Goal: Transaction & Acquisition: Subscribe to service/newsletter

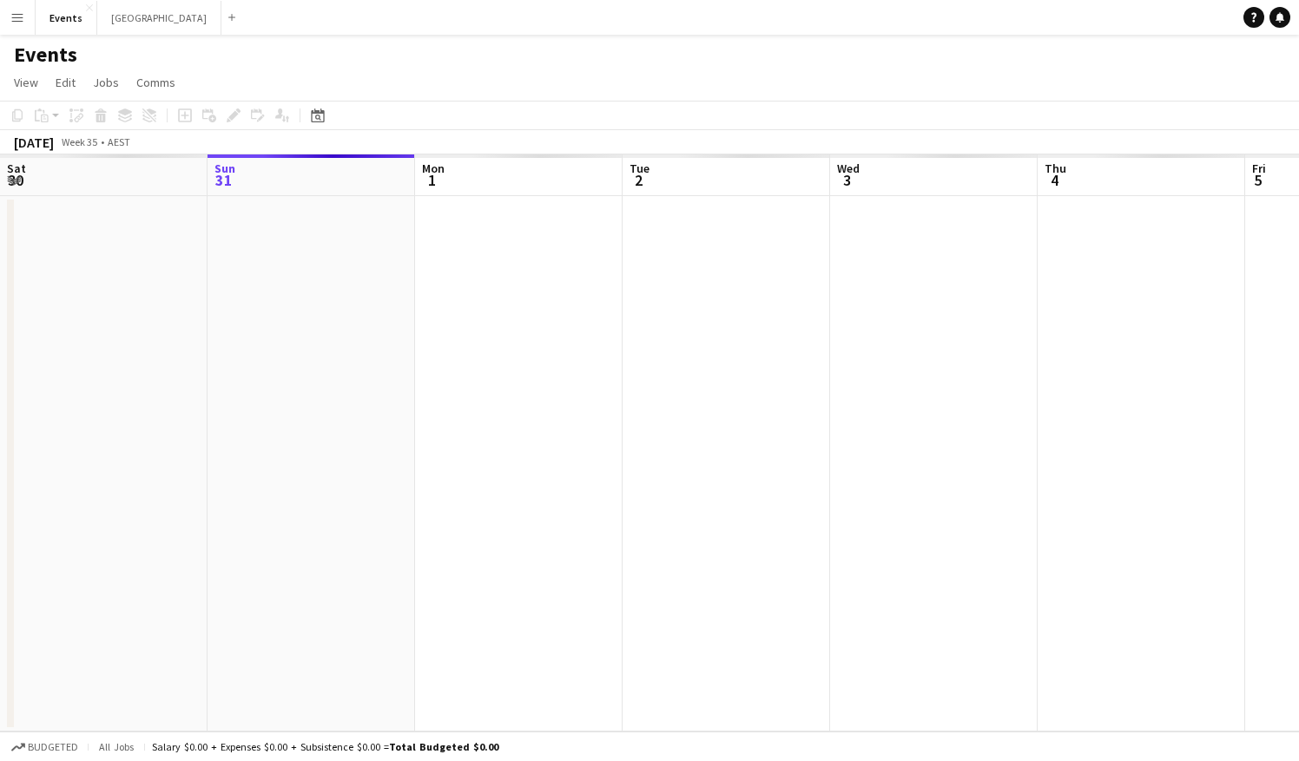
click at [13, 16] on app-icon "Menu" at bounding box center [17, 17] width 14 height 14
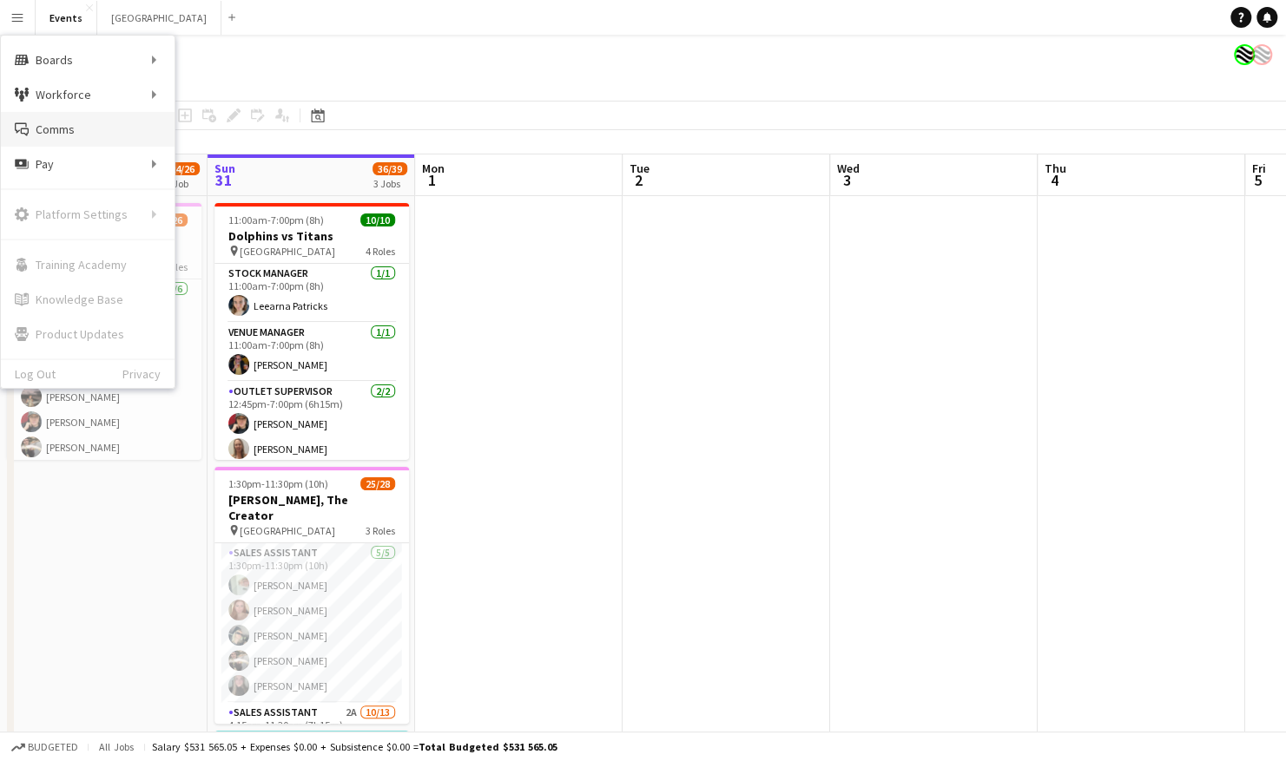
click at [89, 129] on link "Comms Comms" at bounding box center [88, 129] width 174 height 35
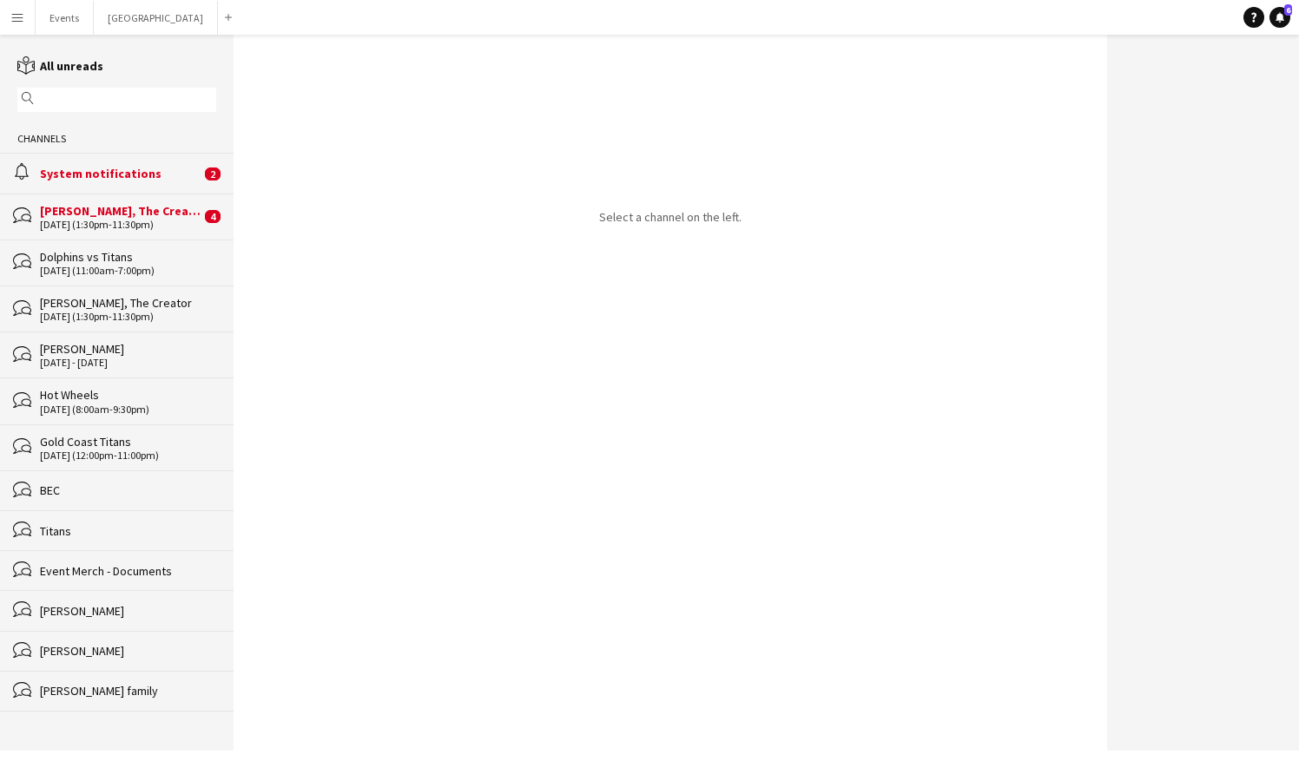
click at [100, 219] on div "[DATE] (1:30pm-11:30pm)" at bounding box center [120, 225] width 161 height 12
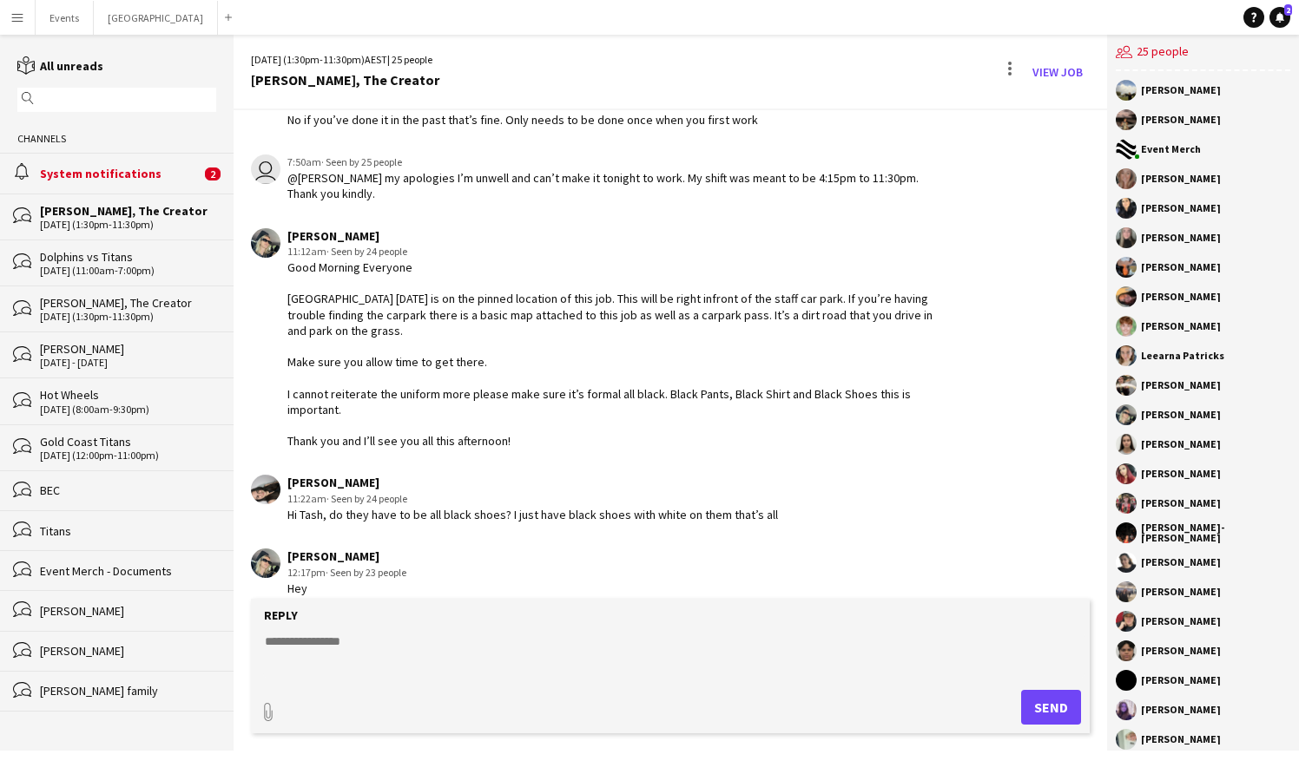
scroll to position [3198, 0]
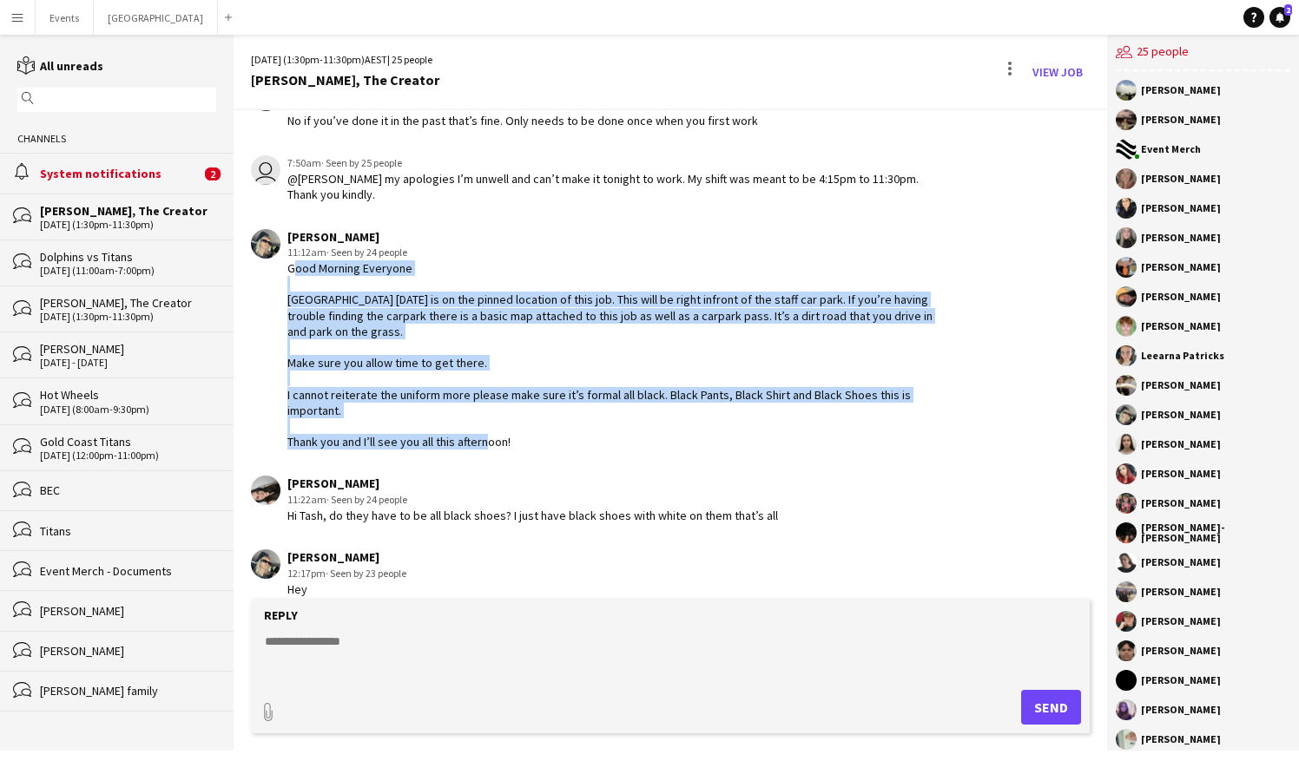
drag, startPoint x: 522, startPoint y: 446, endPoint x: 280, endPoint y: 268, distance: 299.9
click at [280, 268] on div "[PERSON_NAME] 11:12am · Seen by 24 people Good Morning Everyone [GEOGRAPHIC_DAT…" at bounding box center [600, 339] width 699 height 221
copy div "Good Morning Everyone Meeting point [DATE] is on the pinned location of this jo…"
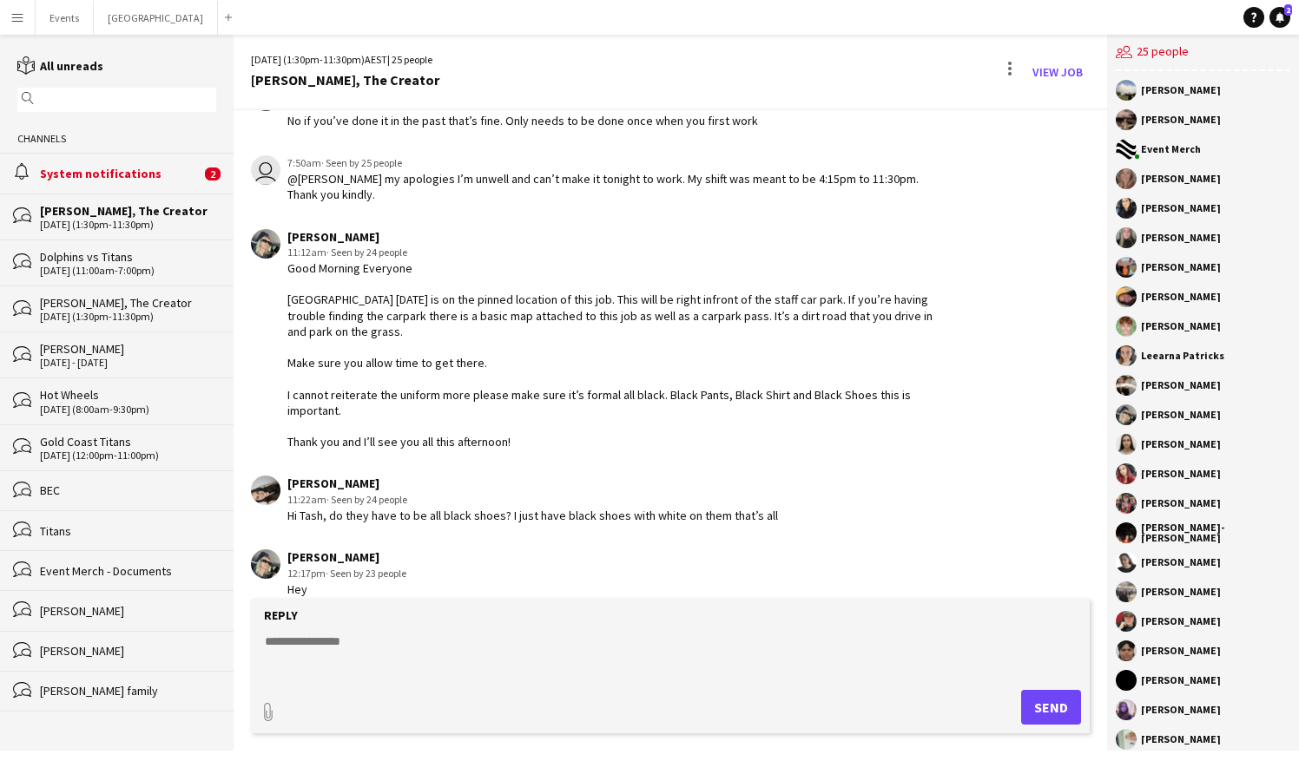
click at [108, 266] on div "[DATE] (11:00am-7:00pm)" at bounding box center [128, 271] width 176 height 12
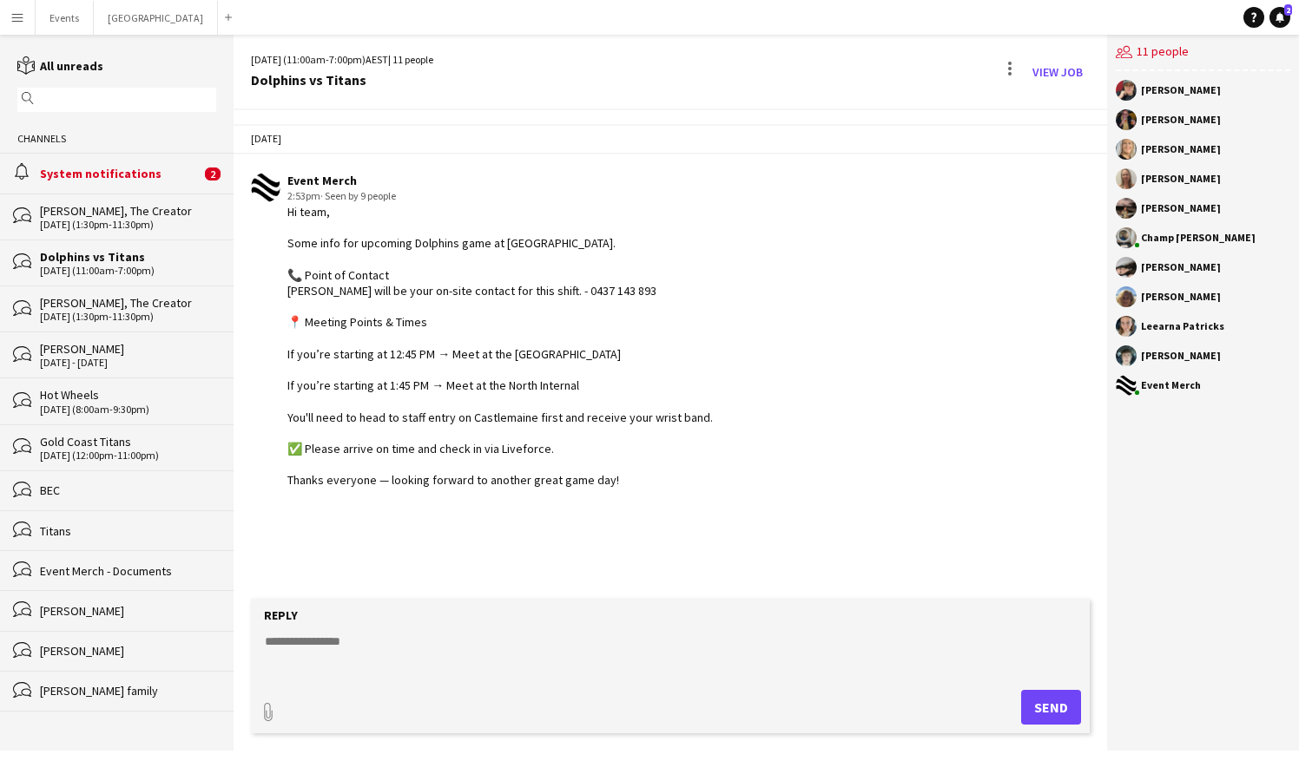
click at [115, 312] on div "[DATE] (1:30pm-11:30pm)" at bounding box center [128, 317] width 176 height 12
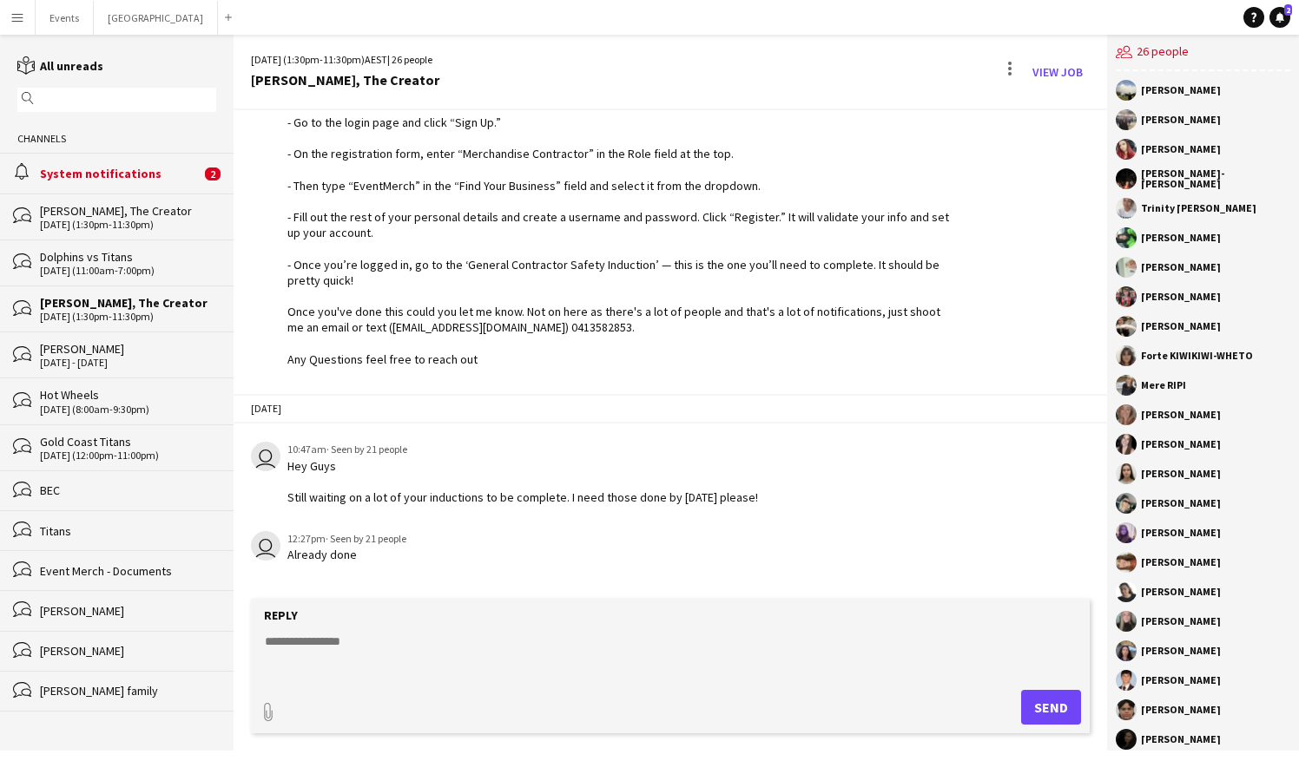
scroll to position [1376, 0]
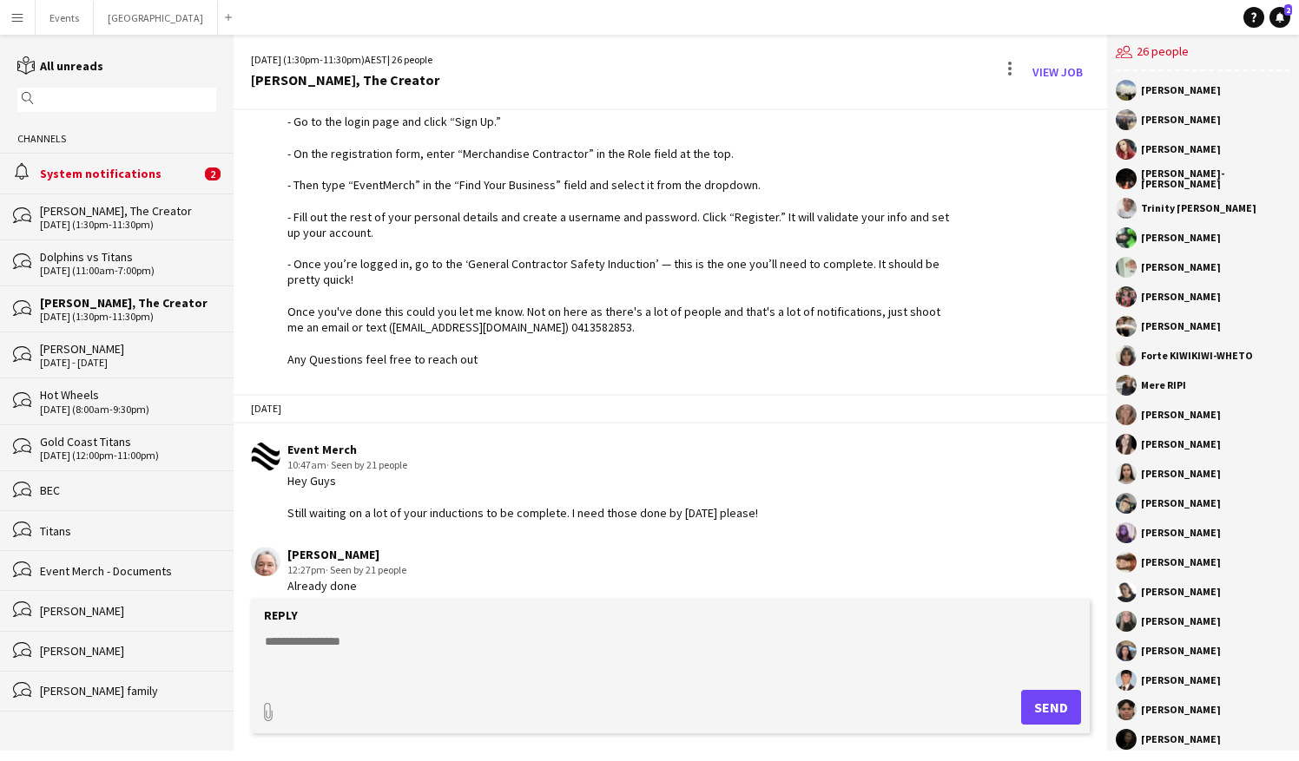
click at [309, 649] on textarea at bounding box center [673, 655] width 821 height 45
paste textarea "**********"
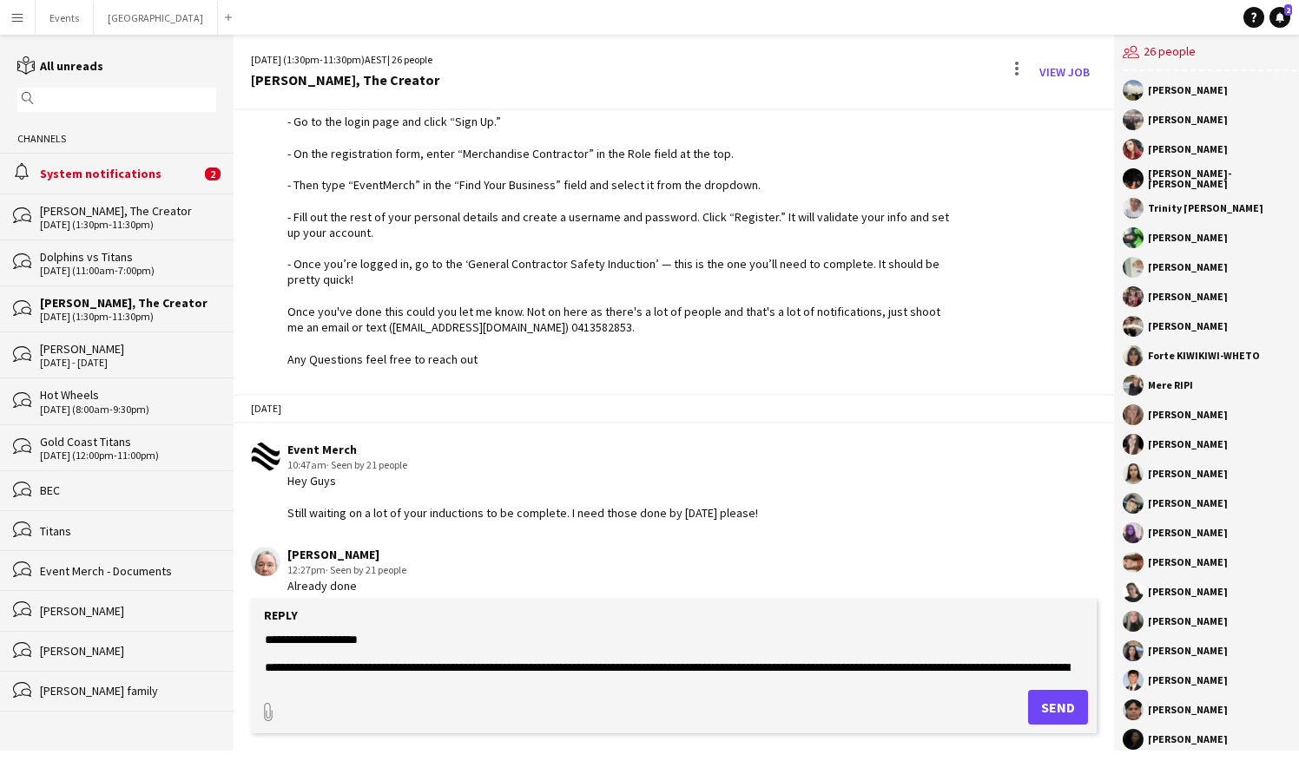
scroll to position [0, 0]
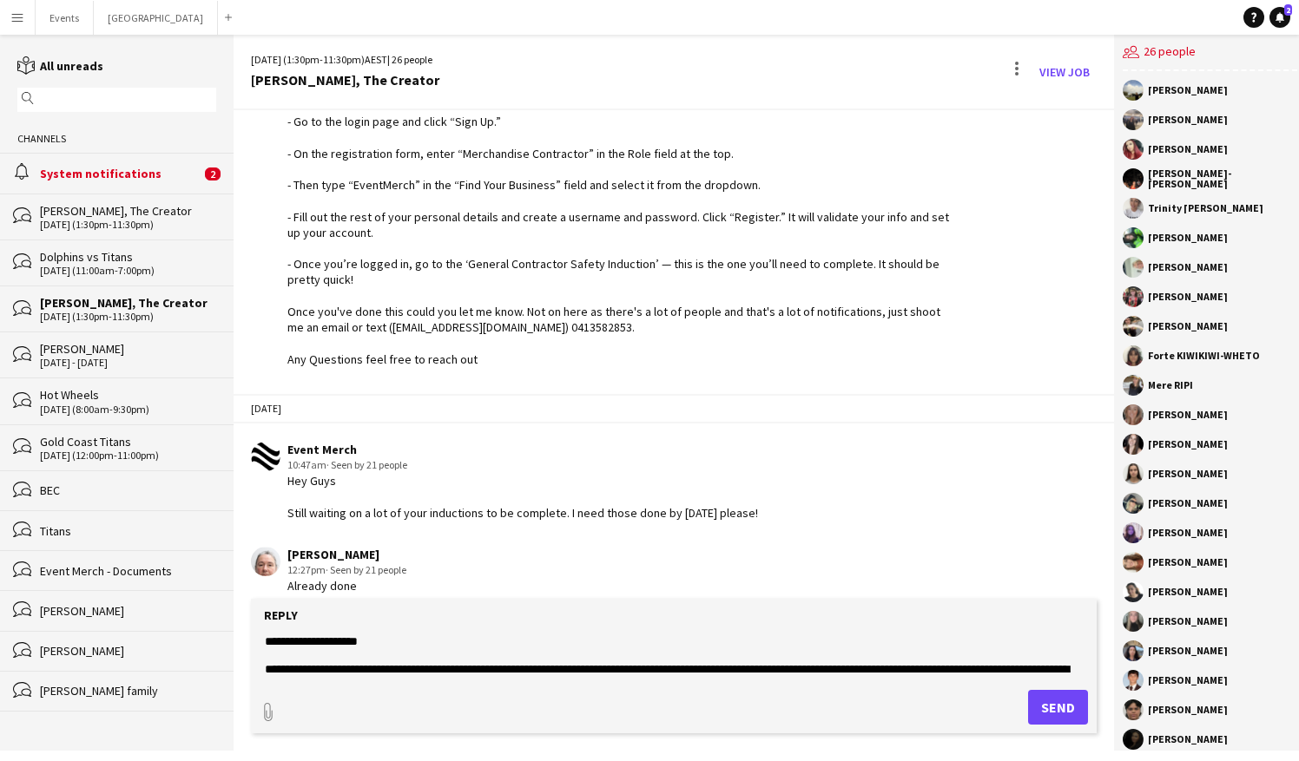
type textarea "**********"
click at [1043, 708] on button "Send" at bounding box center [1058, 707] width 60 height 35
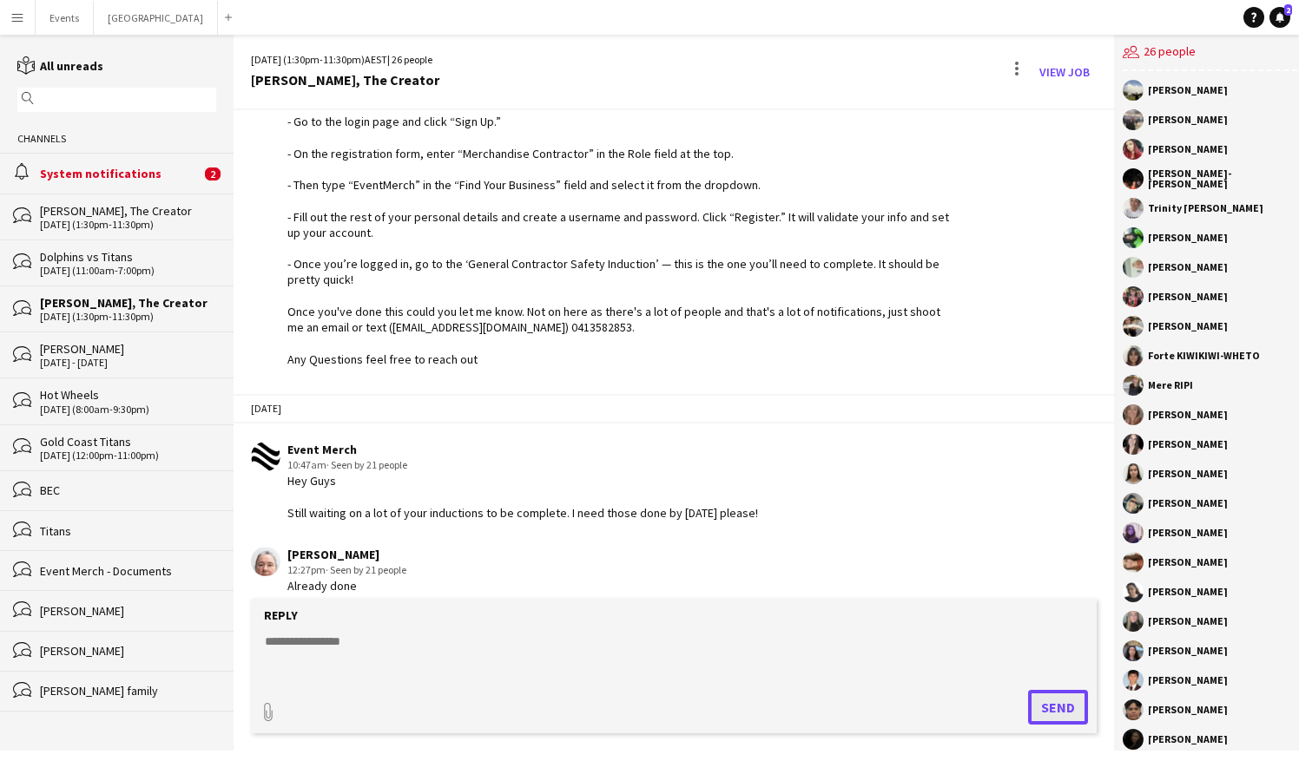
scroll to position [1672, 0]
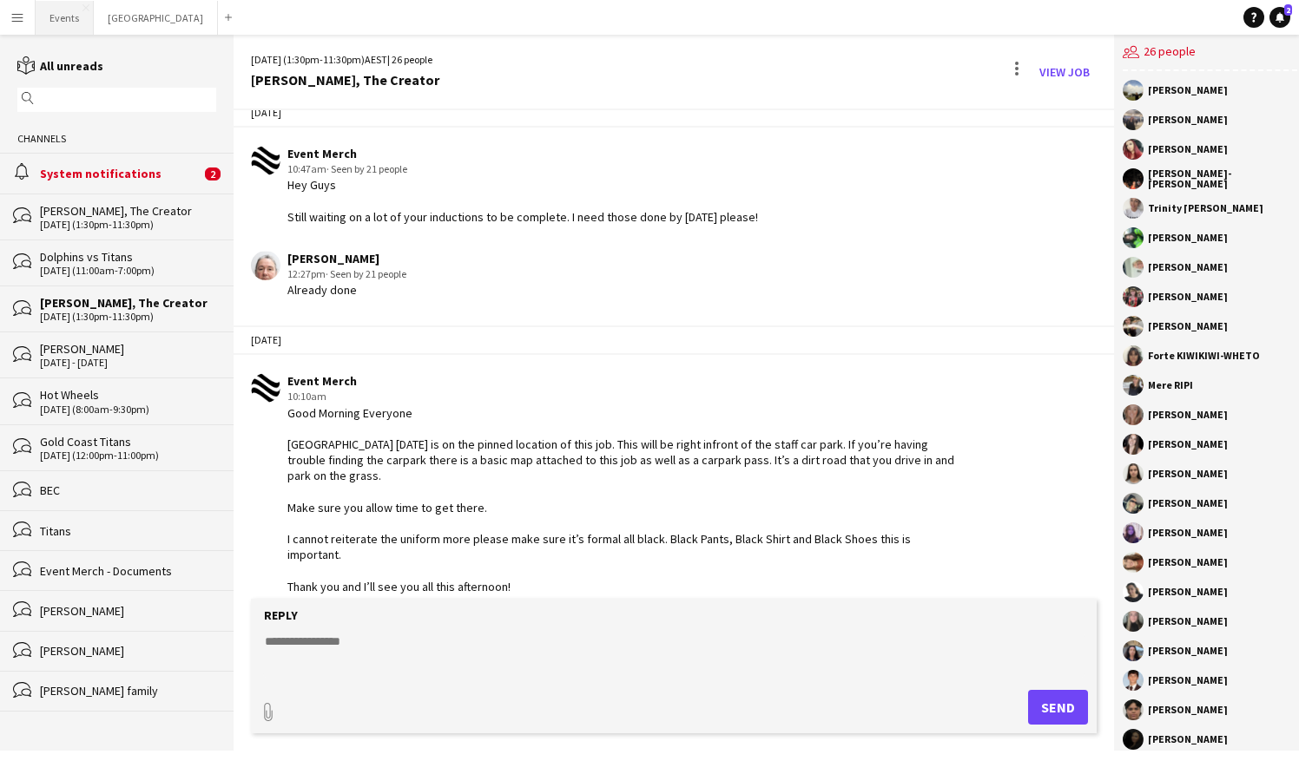
click at [61, 9] on button "Events Close" at bounding box center [65, 18] width 58 height 34
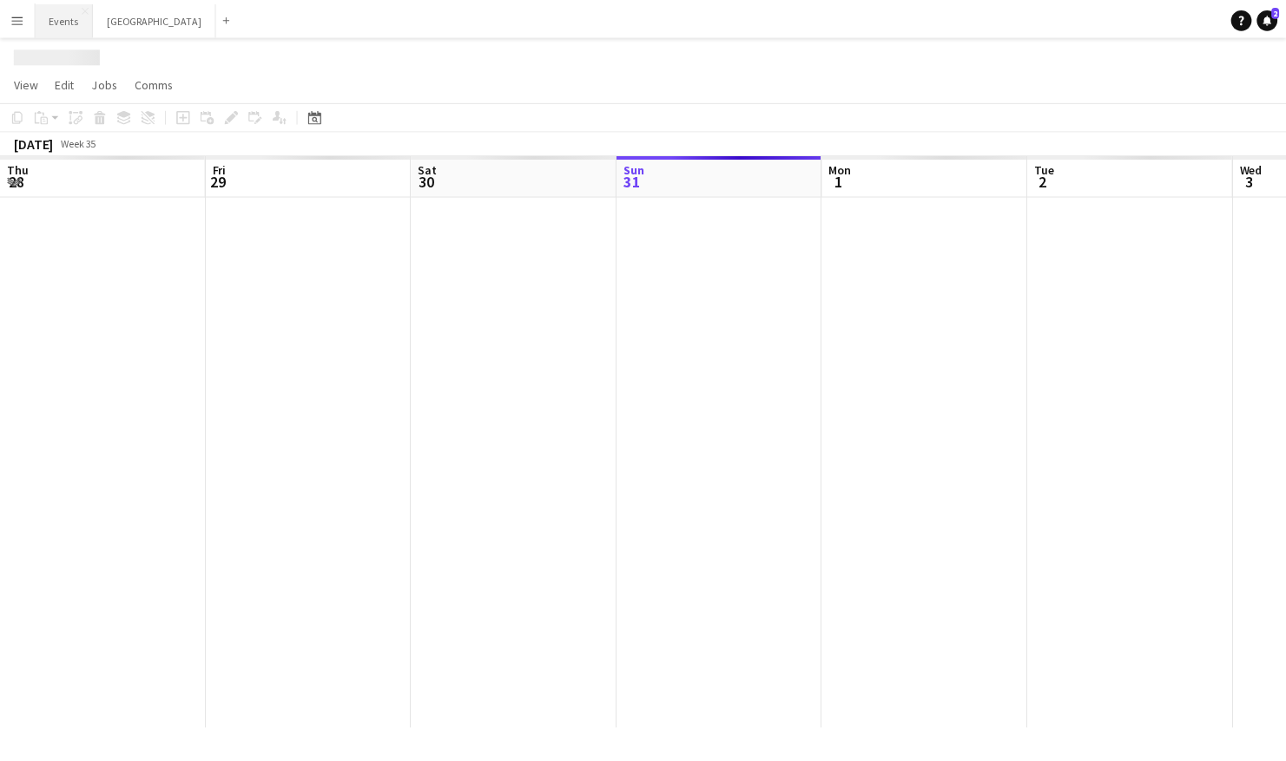
scroll to position [0, 415]
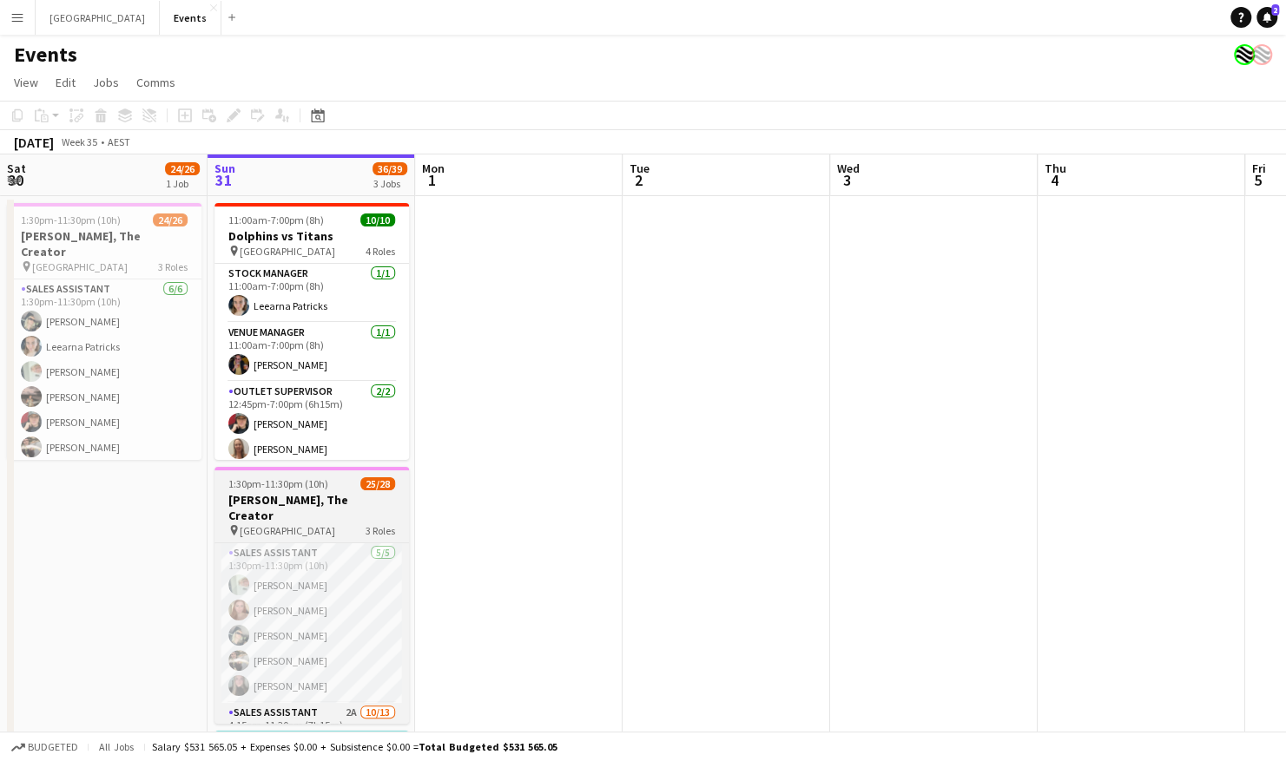
click at [323, 493] on h3 "[PERSON_NAME], The Creator" at bounding box center [311, 507] width 194 height 31
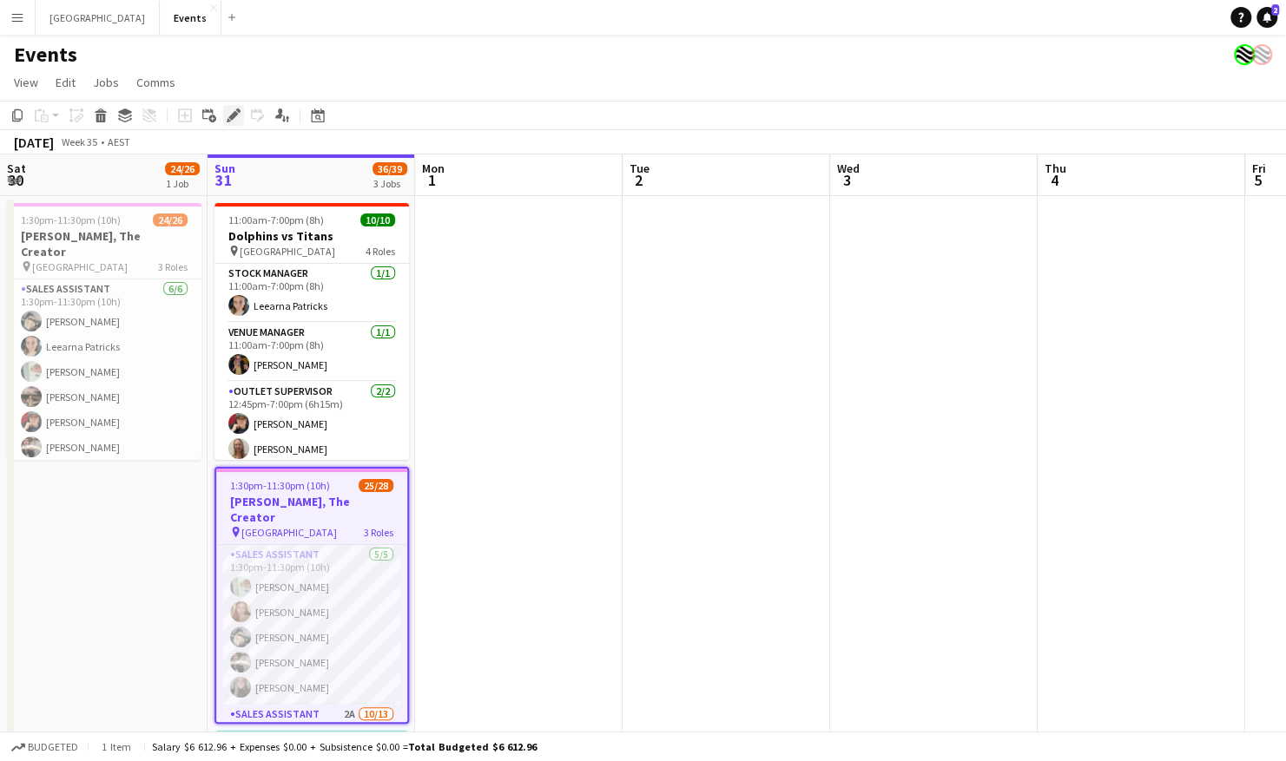
click at [230, 116] on icon at bounding box center [233, 116] width 10 height 10
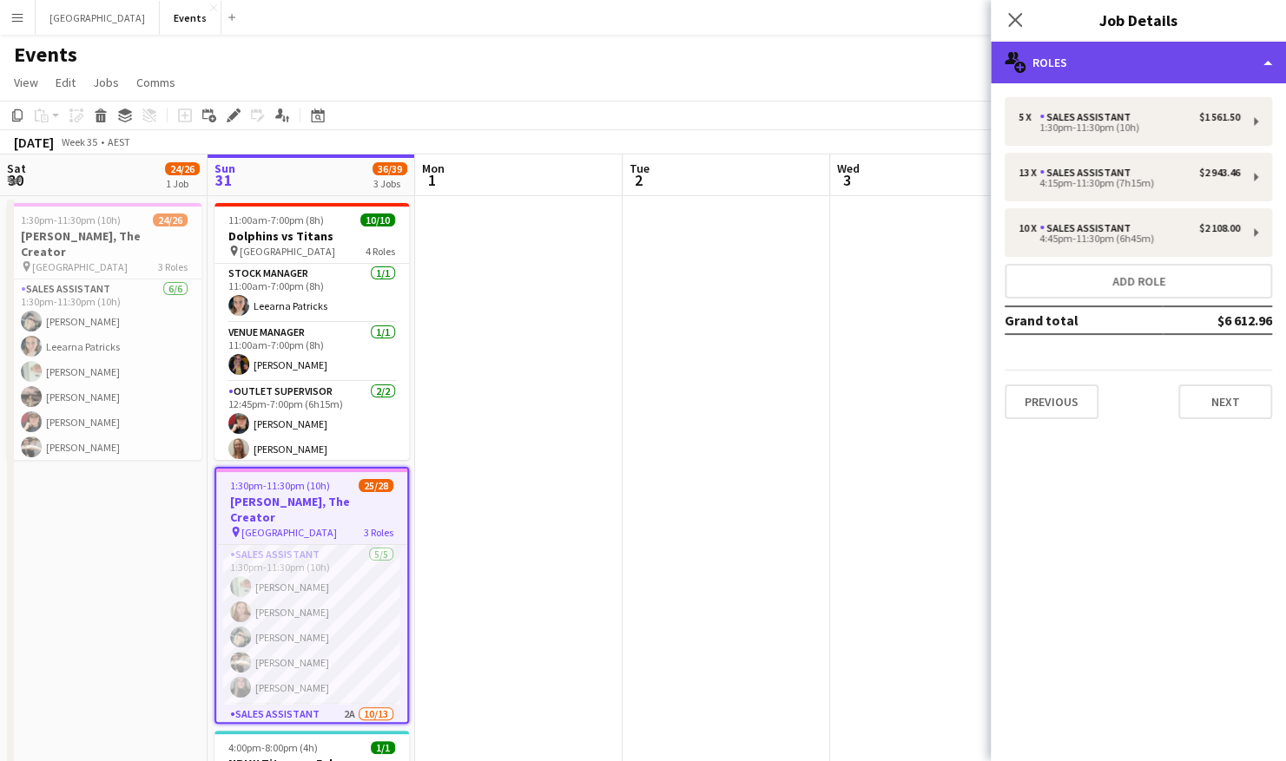
click at [1188, 63] on div "multiple-users-add Roles" at bounding box center [1138, 63] width 295 height 42
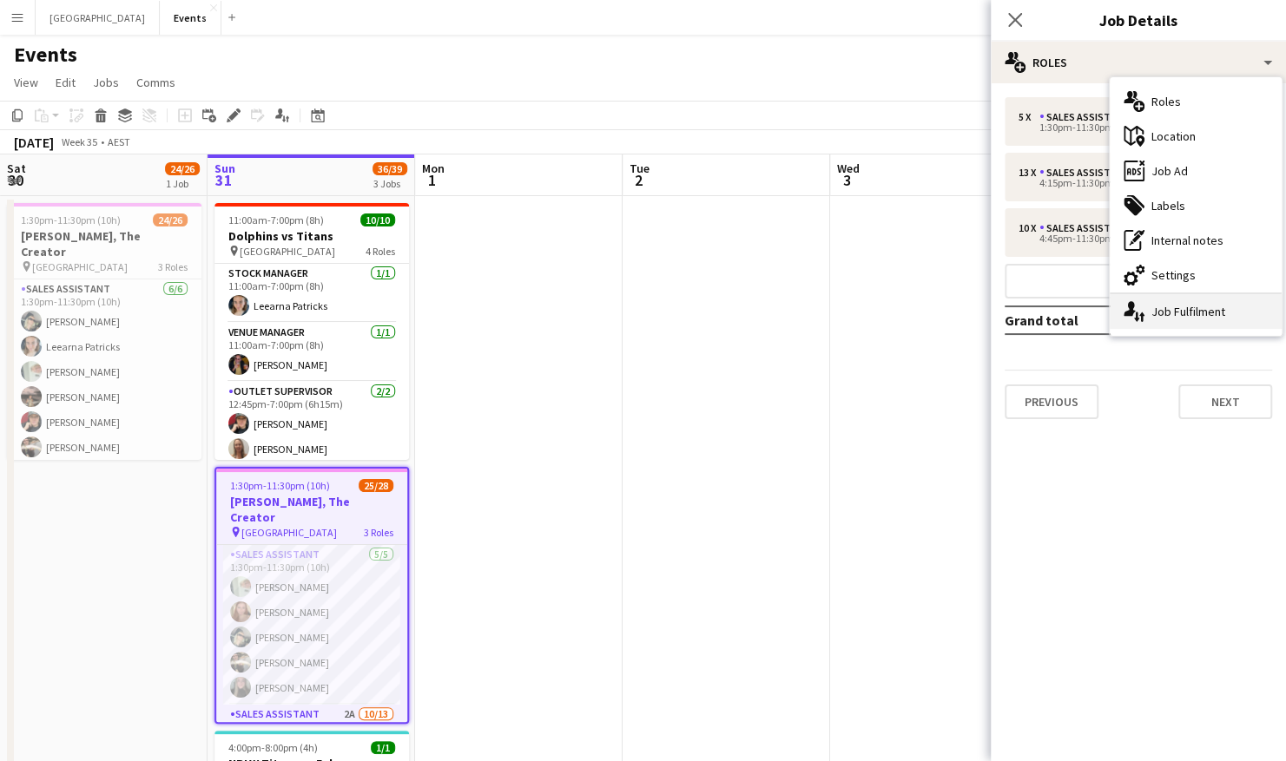
click at [1190, 306] on div "single-neutral-actions-up-down Job Fulfilment" at bounding box center [1196, 311] width 172 height 35
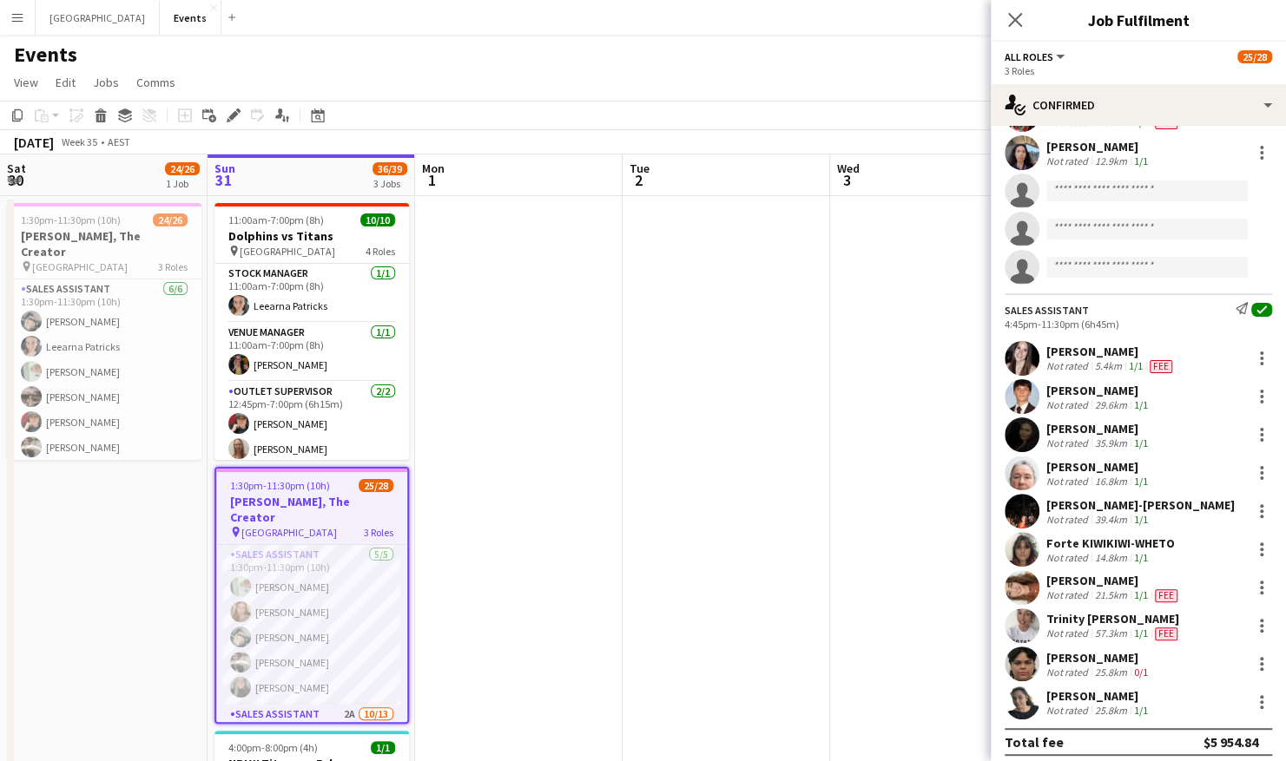
scroll to position [725, 0]
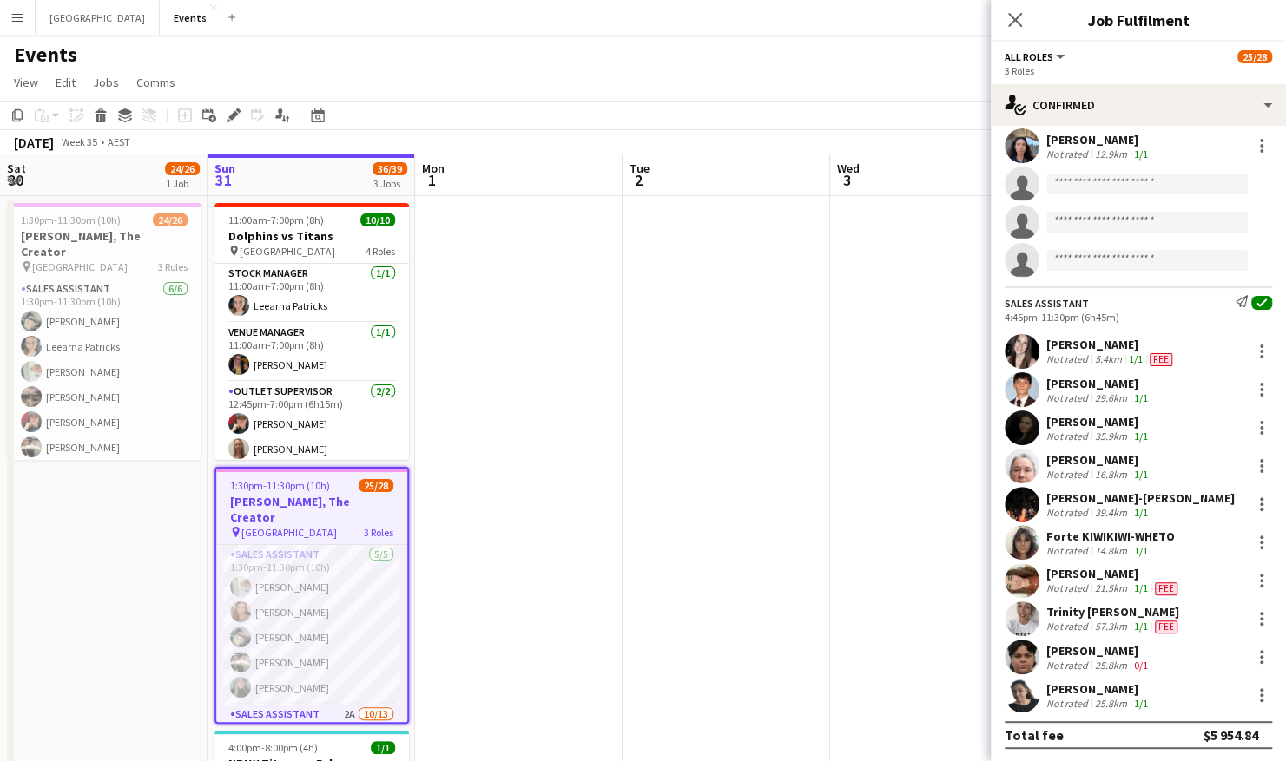
click at [1106, 611] on div "Trinity [PERSON_NAME]" at bounding box center [1113, 612] width 135 height 16
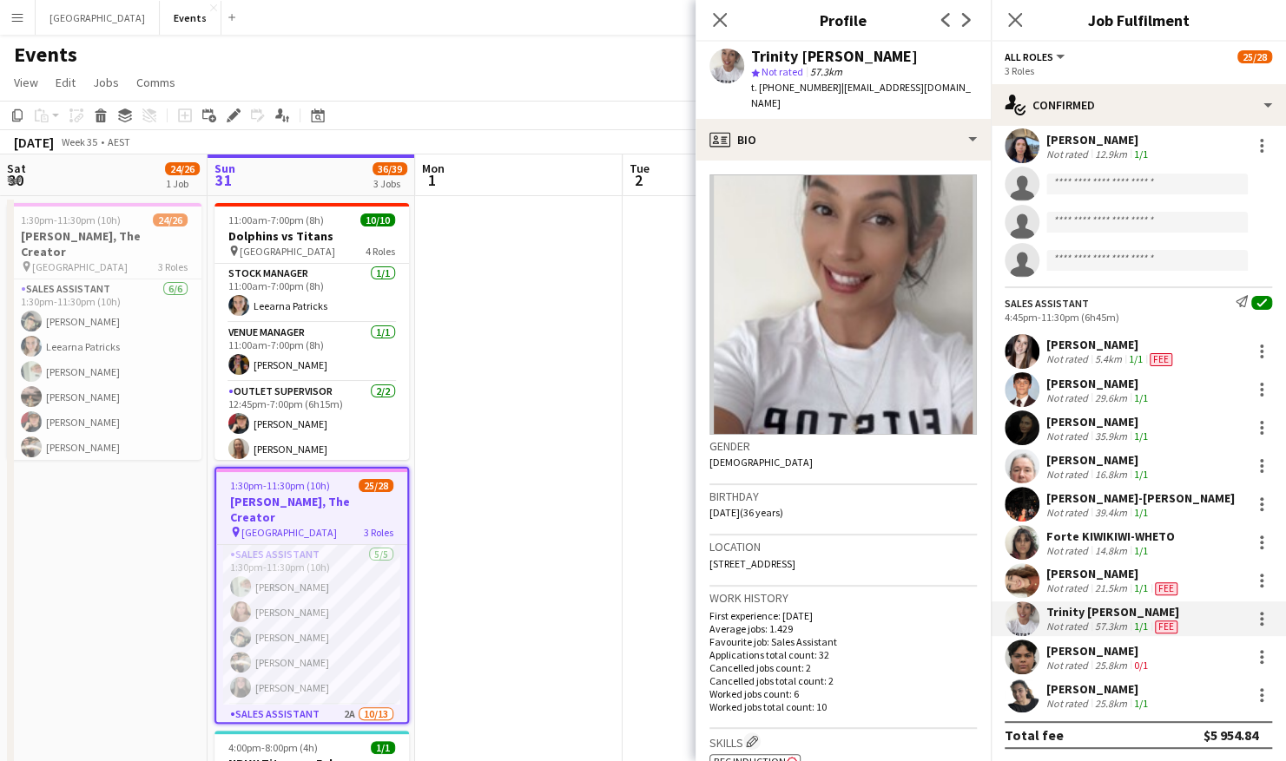
click at [1125, 664] on div "25.8km" at bounding box center [1110, 665] width 39 height 13
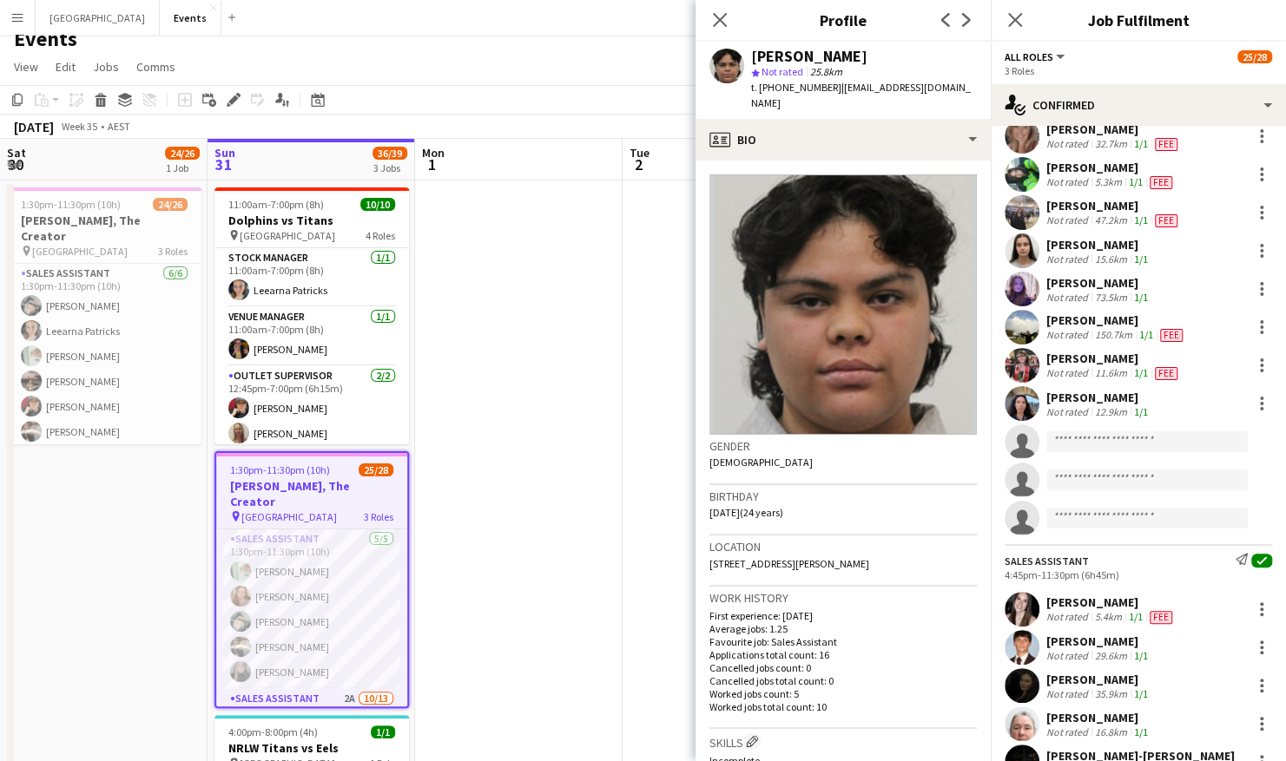
scroll to position [475, 0]
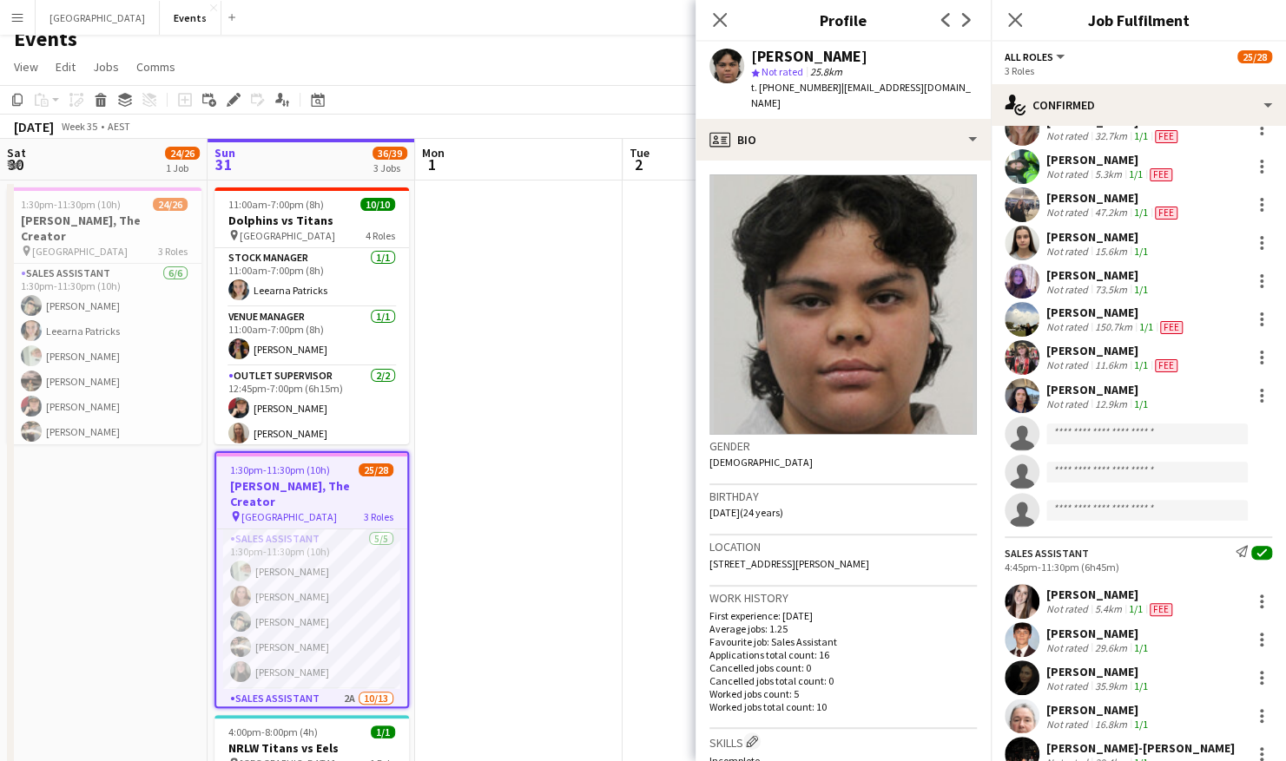
click at [576, 511] on app-date-cell at bounding box center [519, 526] width 208 height 691
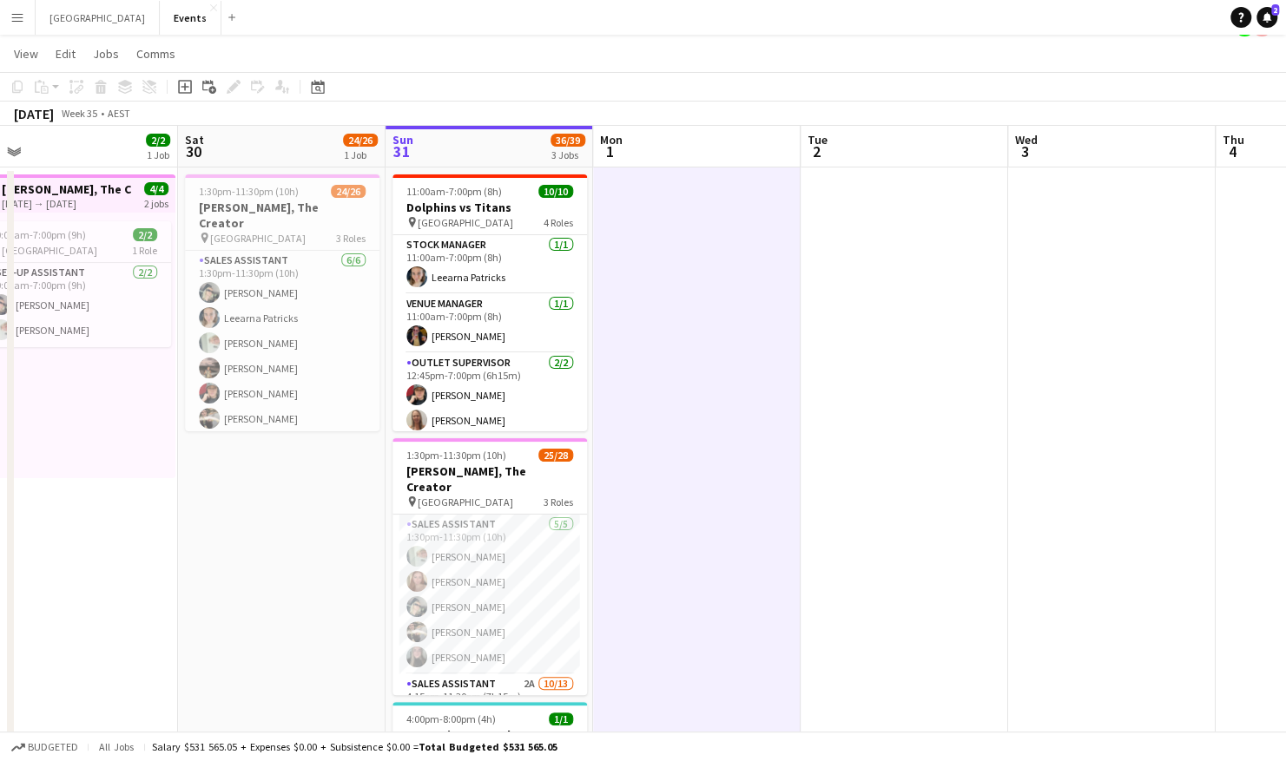
scroll to position [0, 653]
click at [462, 613] on app-card-role "Sales Assistant 5/5 1:30pm-11:30pm (10h) Lorraine KEMP Madelyn Waldon Natasha P…" at bounding box center [489, 595] width 194 height 160
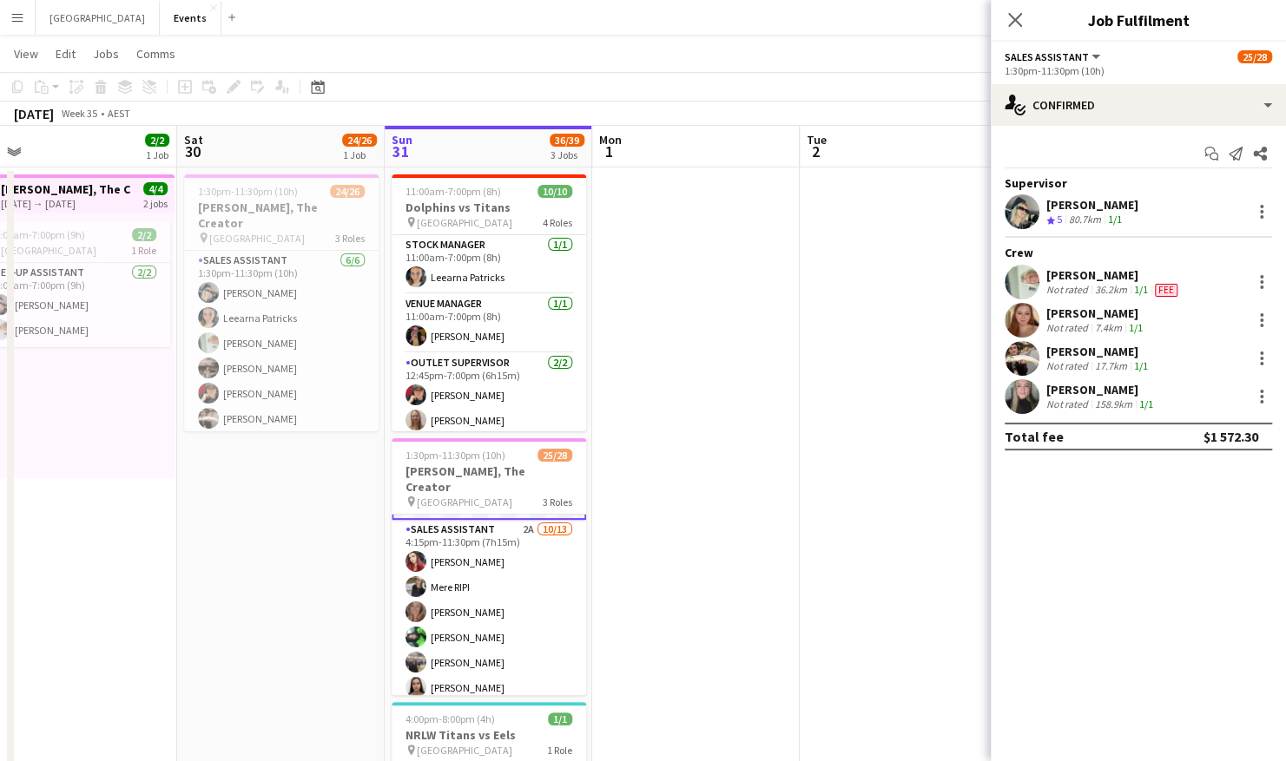
click at [801, 555] on app-date-cell at bounding box center [904, 539] width 208 height 742
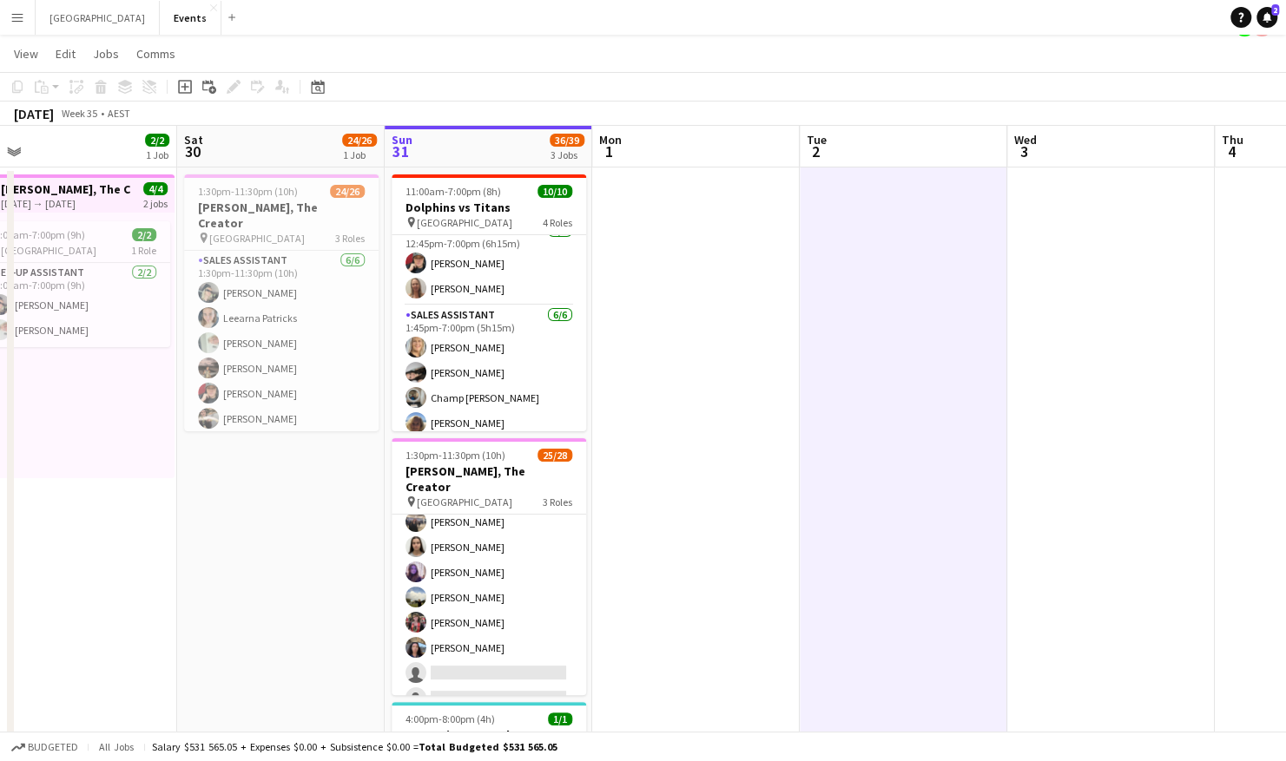
scroll to position [190, 0]
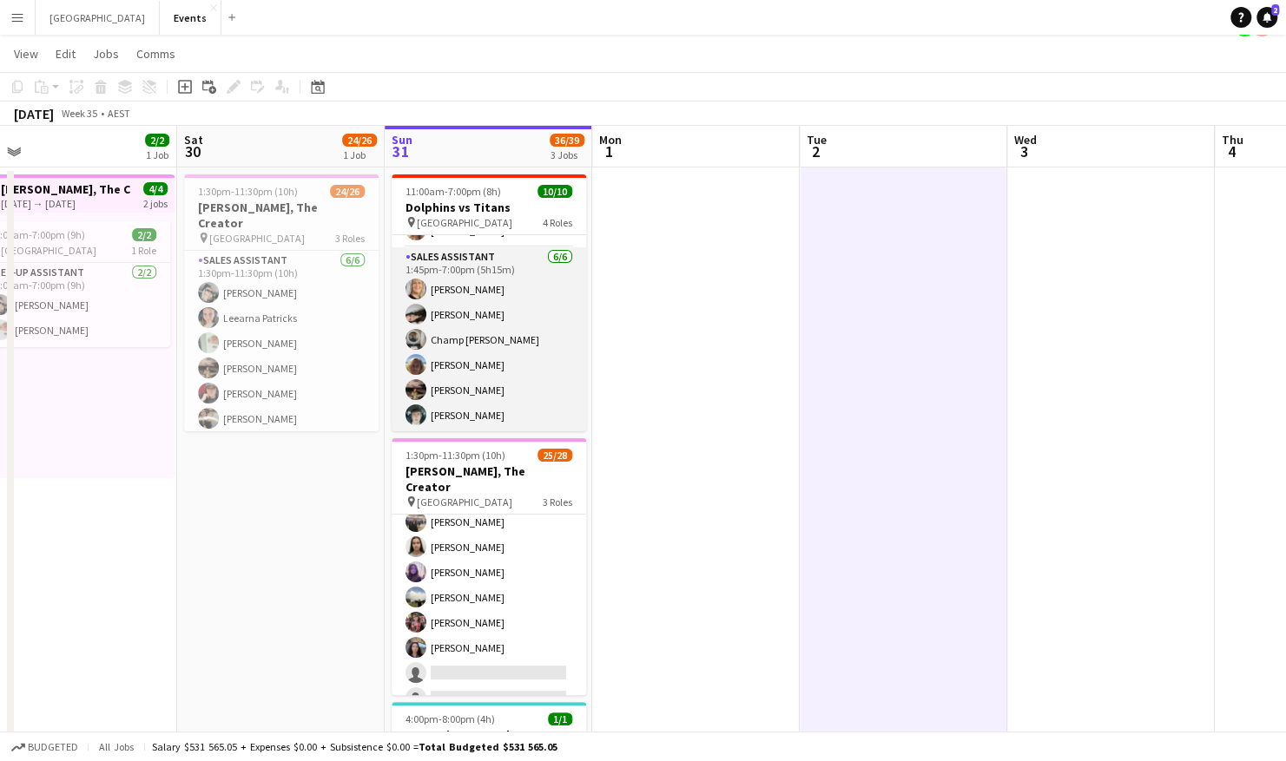
click at [503, 327] on app-card-role "Sales Assistant 6/6 1:45pm-7:00pm (5h15m) Ingrid WOODS Lorna Saunders Champ DAN…" at bounding box center [489, 339] width 194 height 185
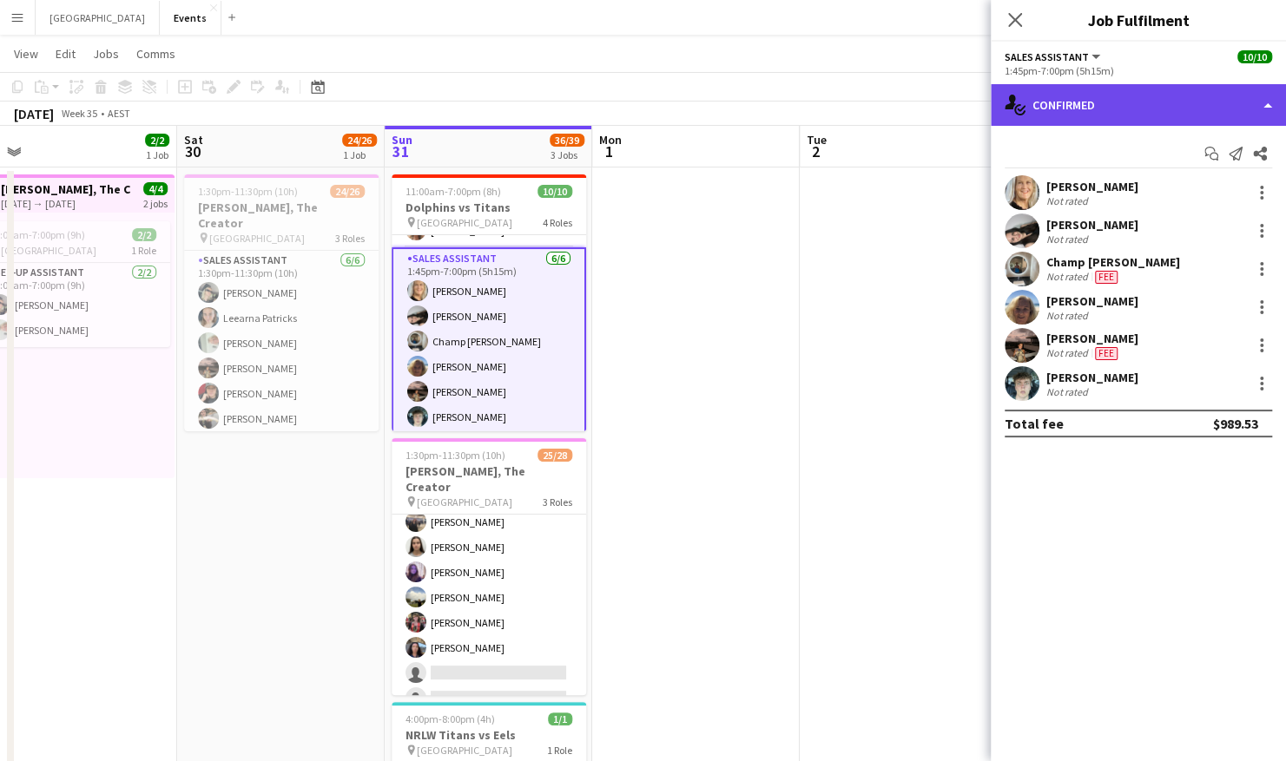
click at [1085, 107] on div "single-neutral-actions-check-2 Confirmed" at bounding box center [1138, 105] width 295 height 42
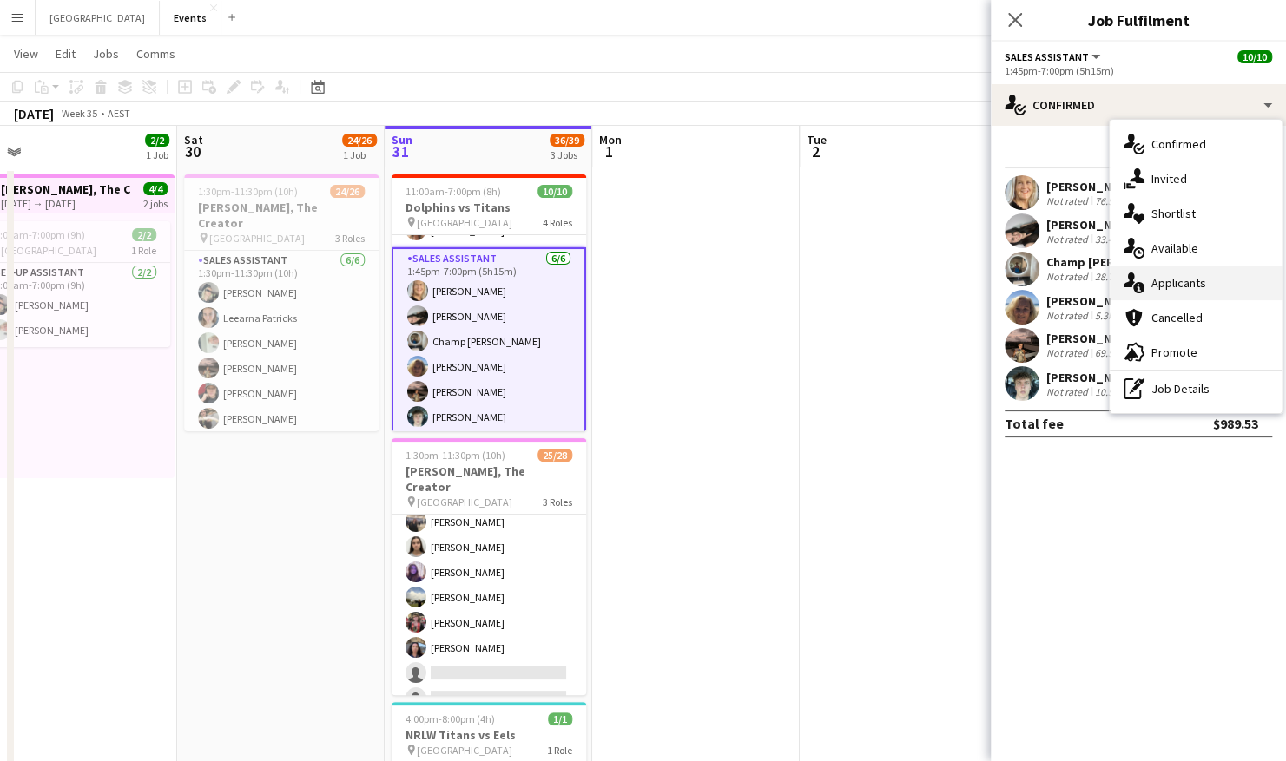
click at [1210, 289] on div "single-neutral-actions-information Applicants" at bounding box center [1196, 283] width 172 height 35
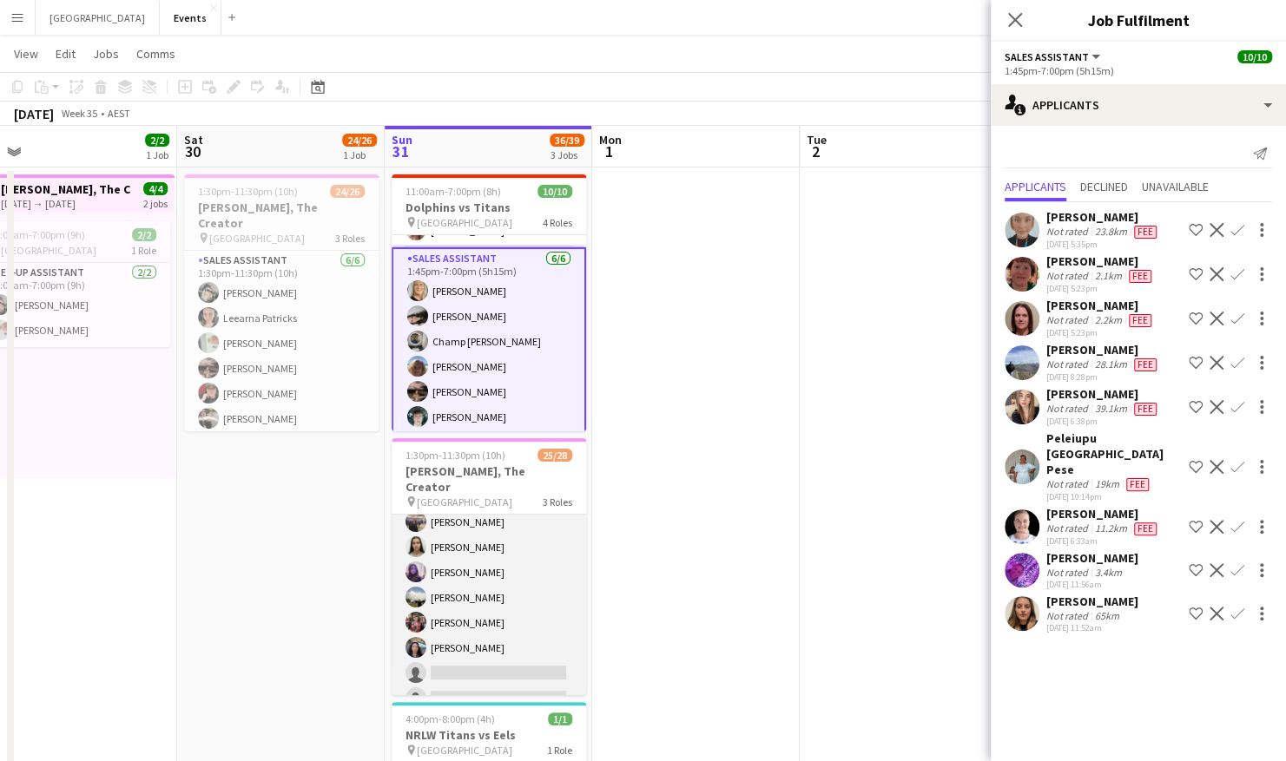
click at [502, 596] on app-card-role "Sales Assistant 2A 10/13 4:15pm-11:30pm (7h15m) Amber Cowan Mere RIPI Rhiannon …" at bounding box center [489, 559] width 194 height 361
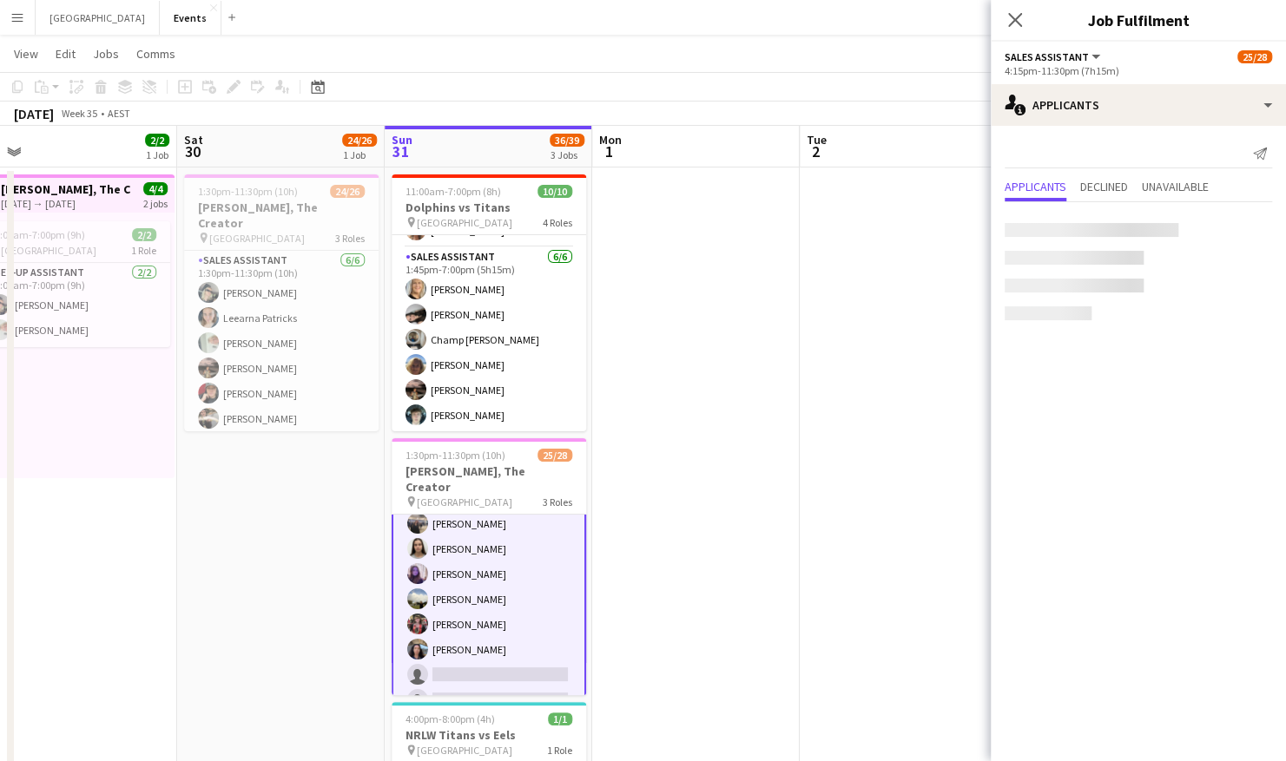
scroll to position [297, 0]
click at [1108, 184] on span "Declined" at bounding box center [1104, 187] width 48 height 12
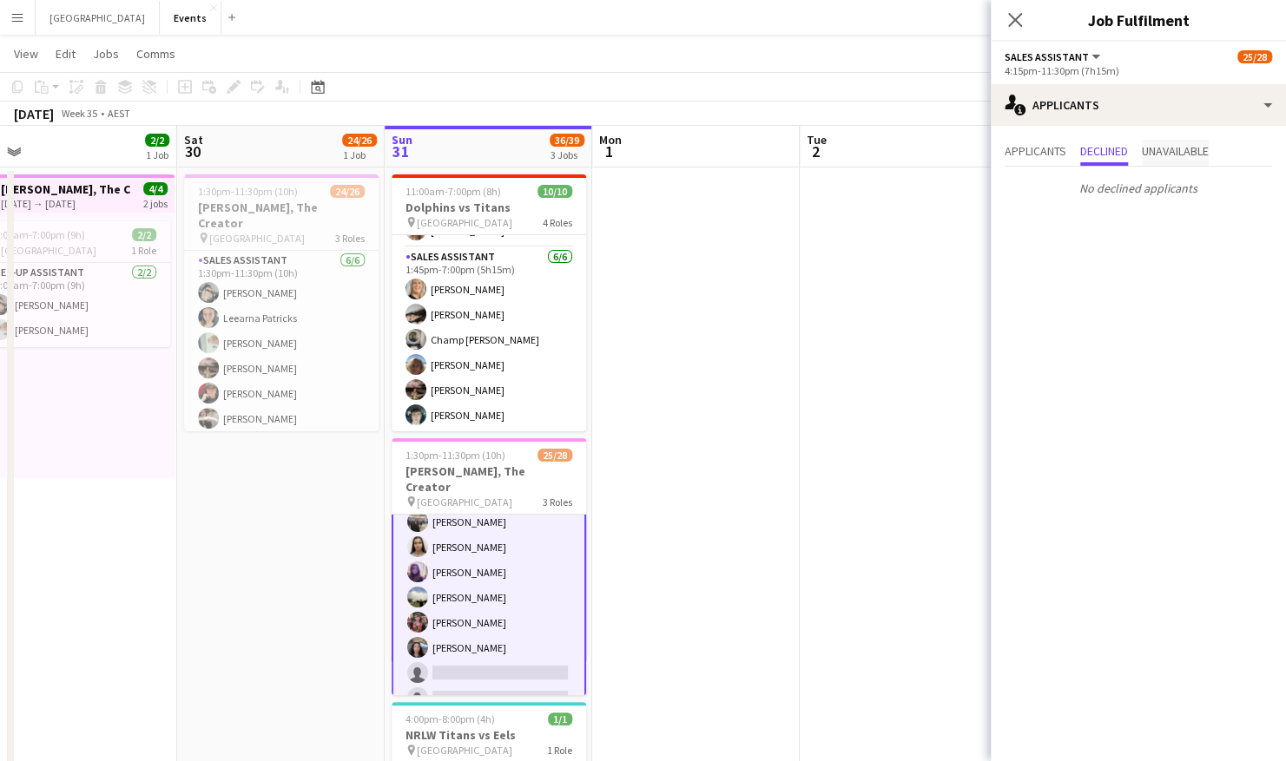
click at [1176, 149] on span "Unavailable" at bounding box center [1175, 151] width 67 height 12
click at [1012, 201] on app-user-avatar at bounding box center [1022, 193] width 35 height 35
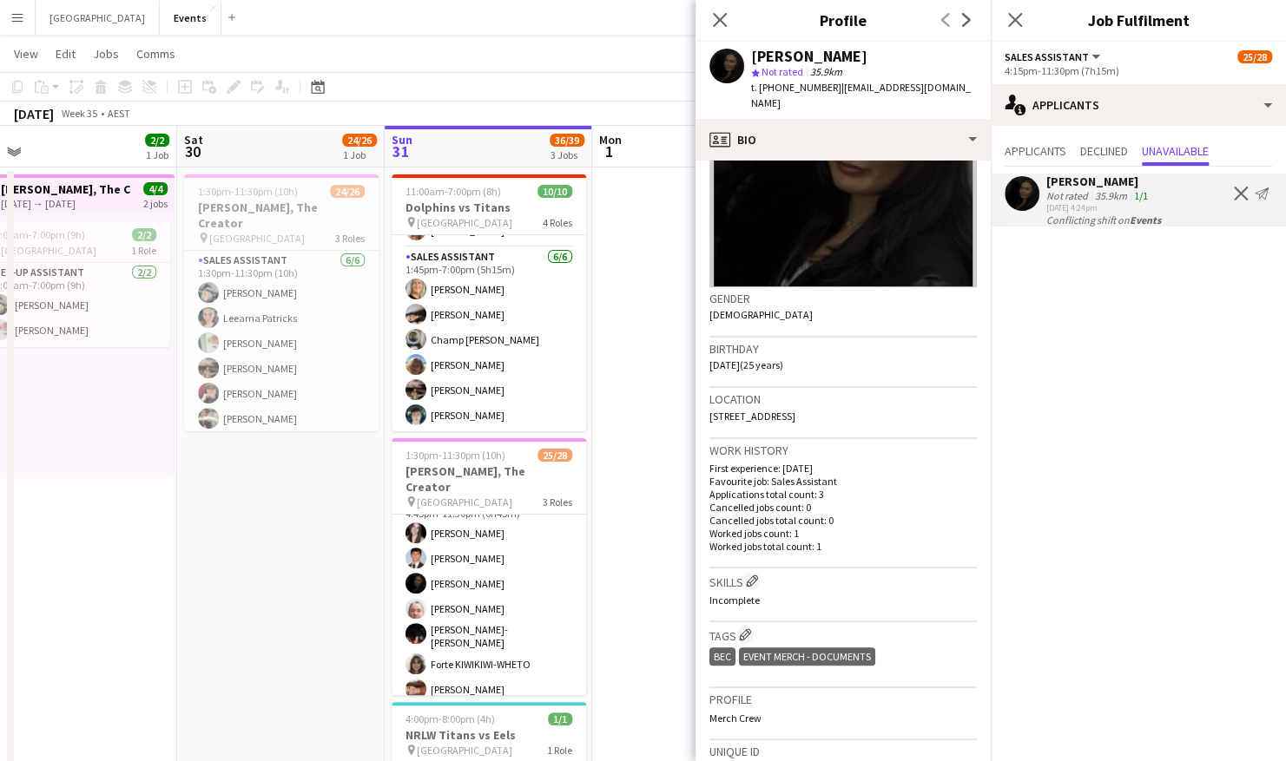
scroll to position [549, 0]
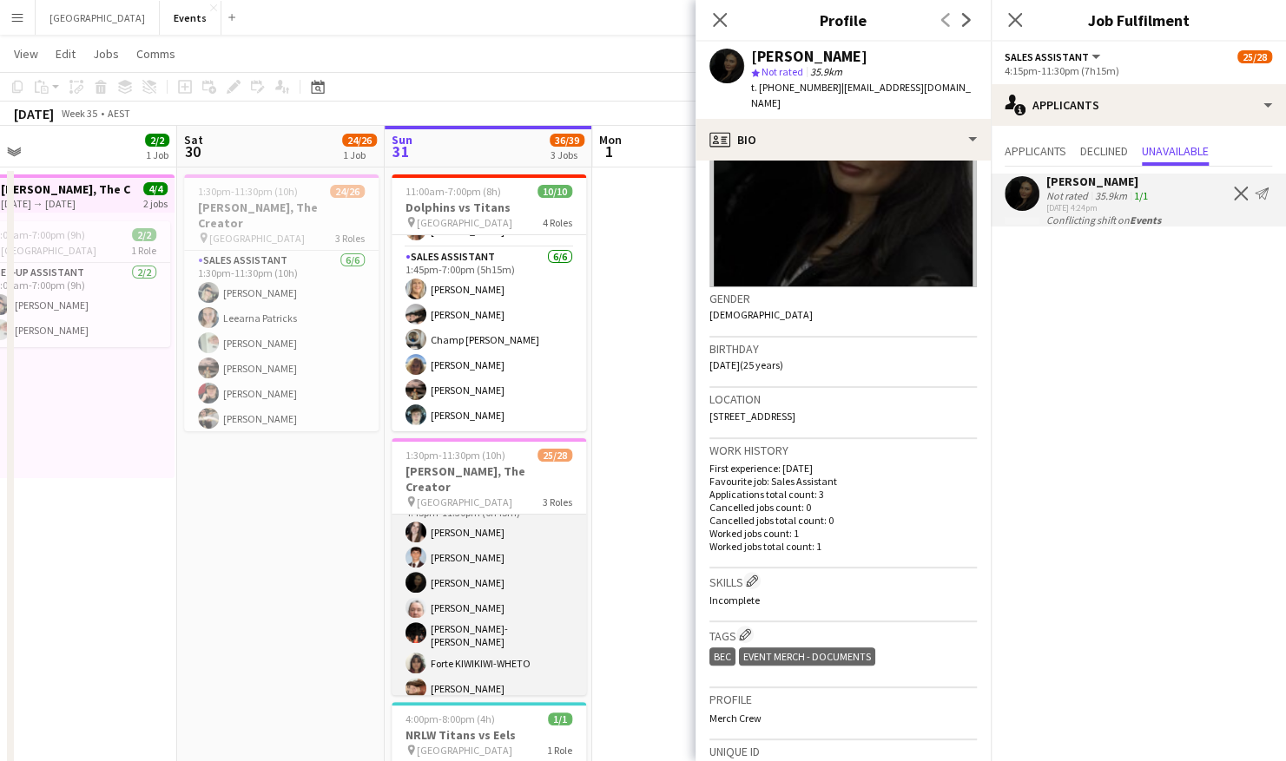
click at [454, 567] on app-card-role "Sales Assistant 10/10 4:45pm-11:30pm (6h45m) Chloe Shiels Angus Goves Jessie Mo…" at bounding box center [489, 636] width 194 height 291
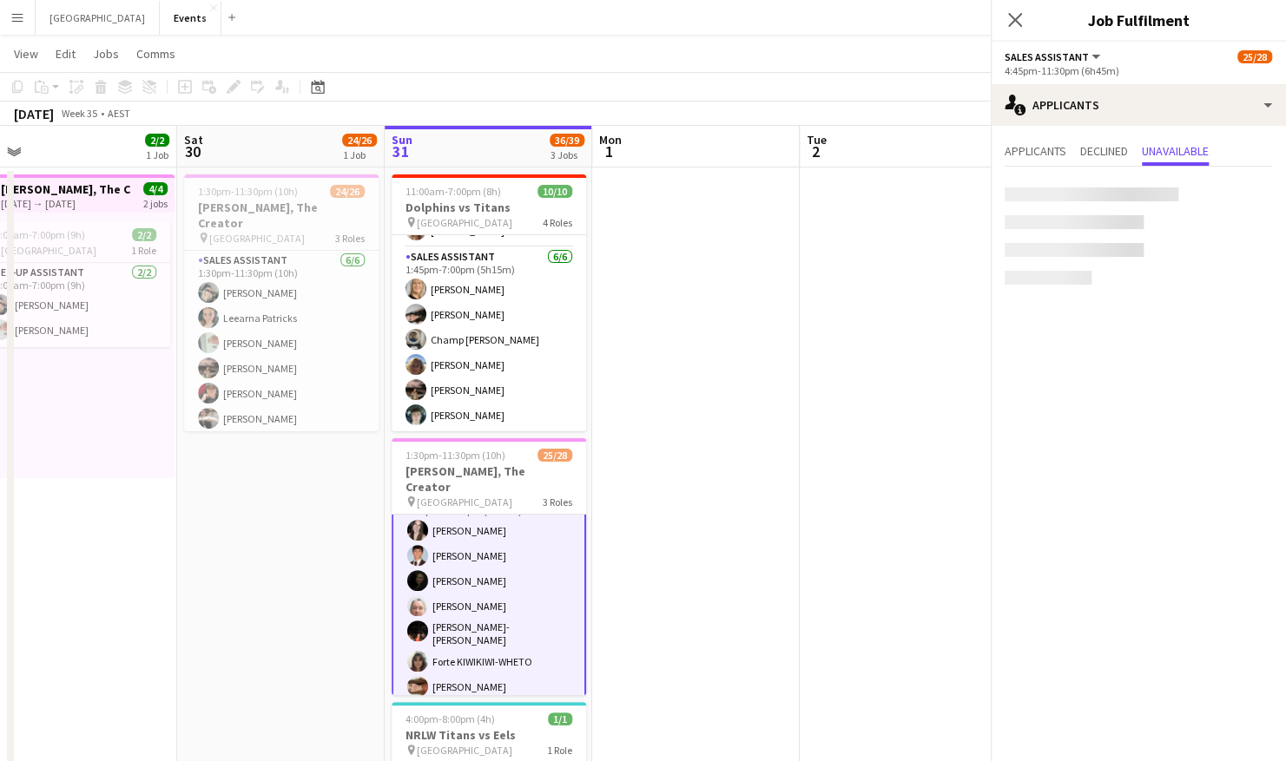
scroll to position [547, 0]
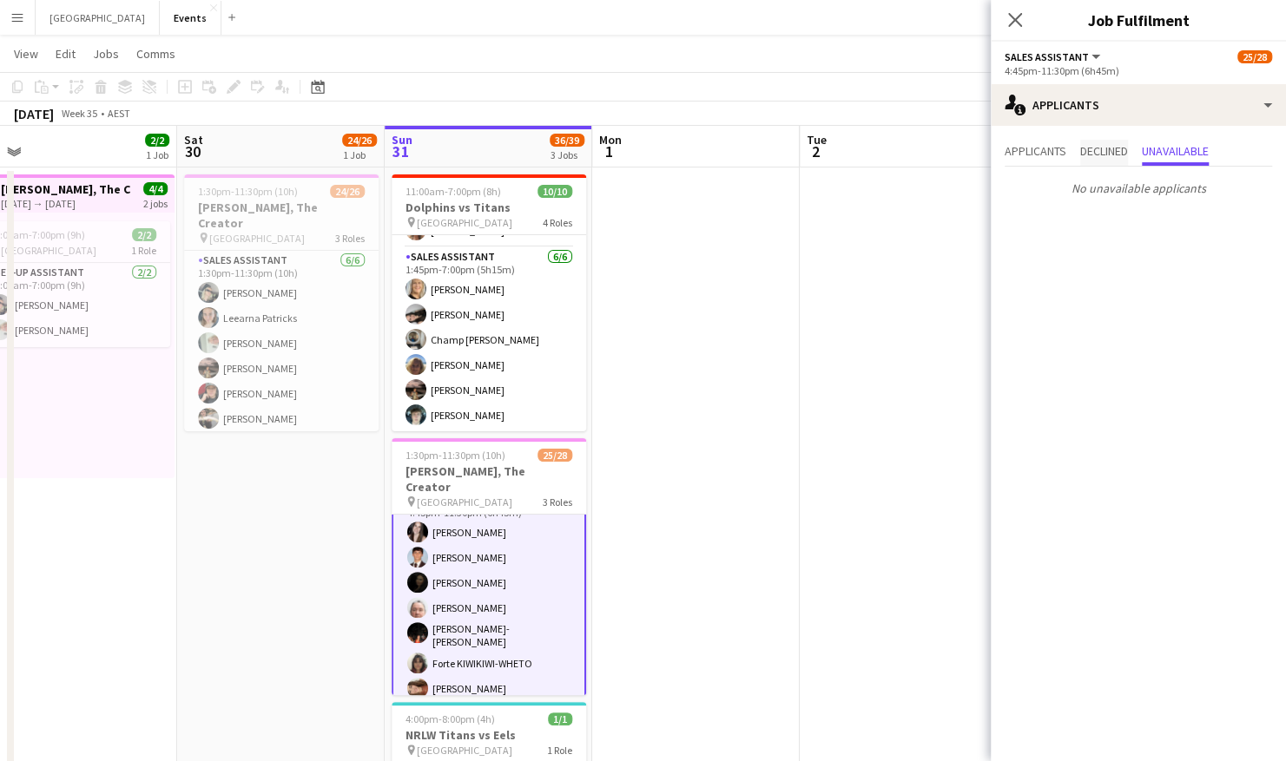
click at [1104, 153] on span "Declined" at bounding box center [1104, 151] width 48 height 12
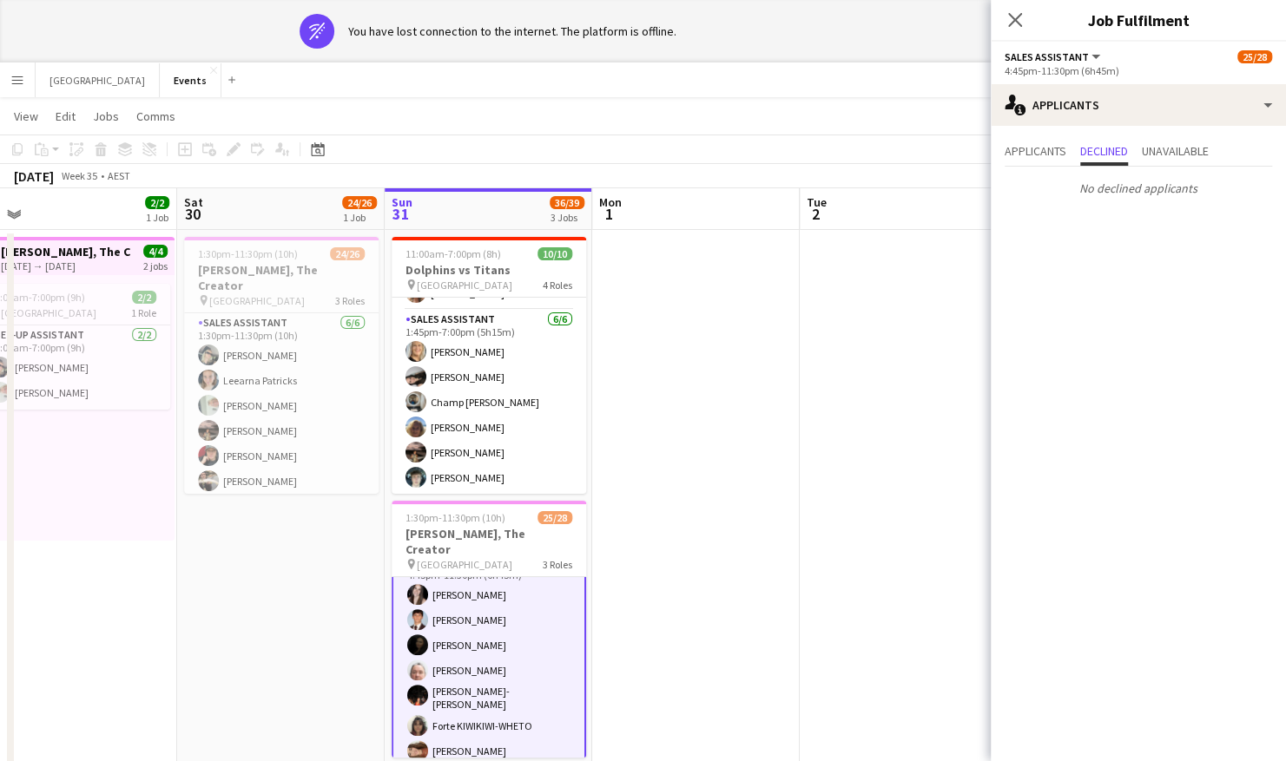
scroll to position [0, 0]
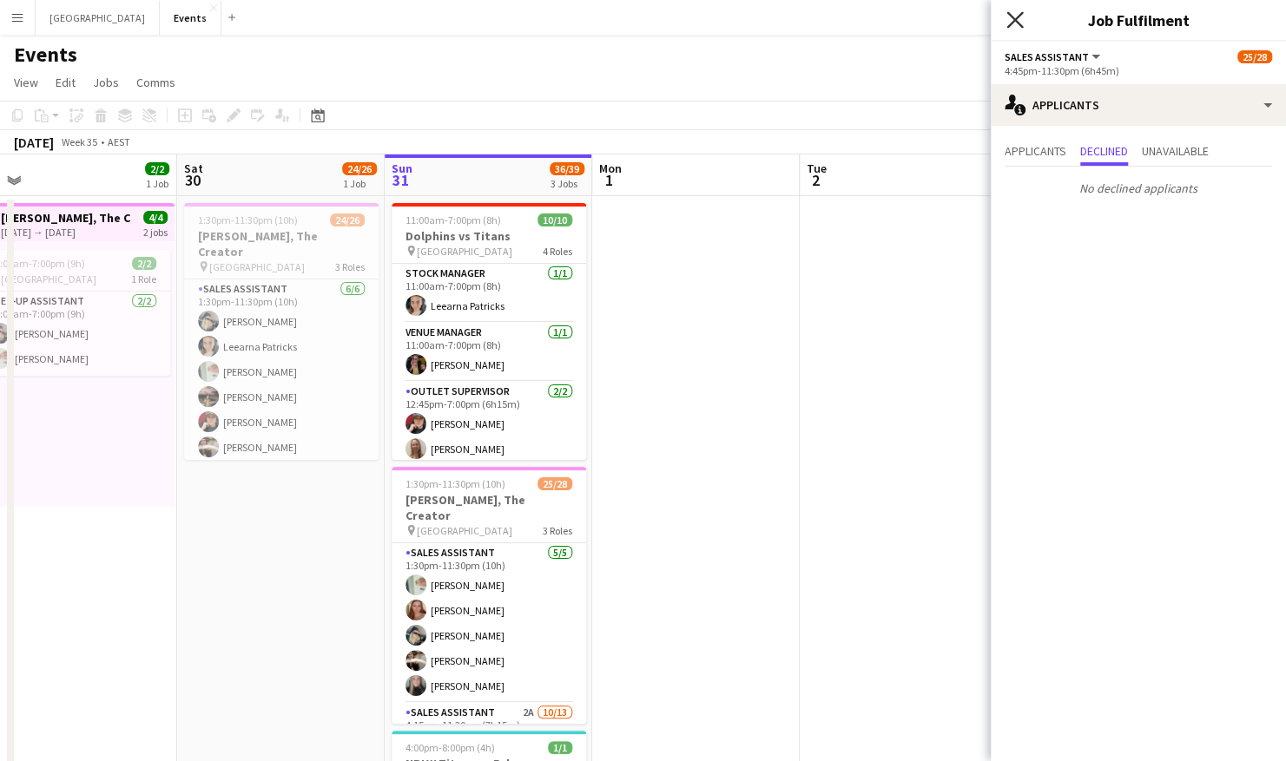
click at [1013, 17] on icon at bounding box center [1014, 19] width 16 height 16
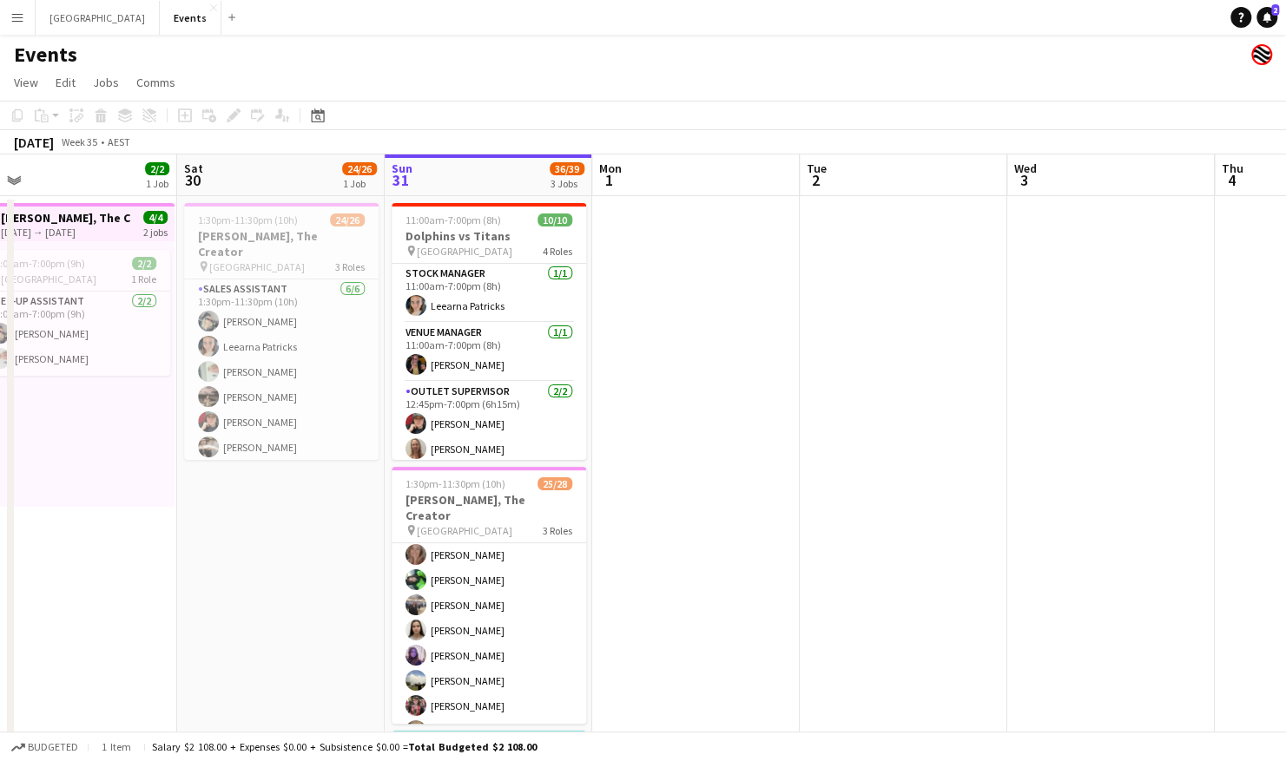
scroll to position [241, 0]
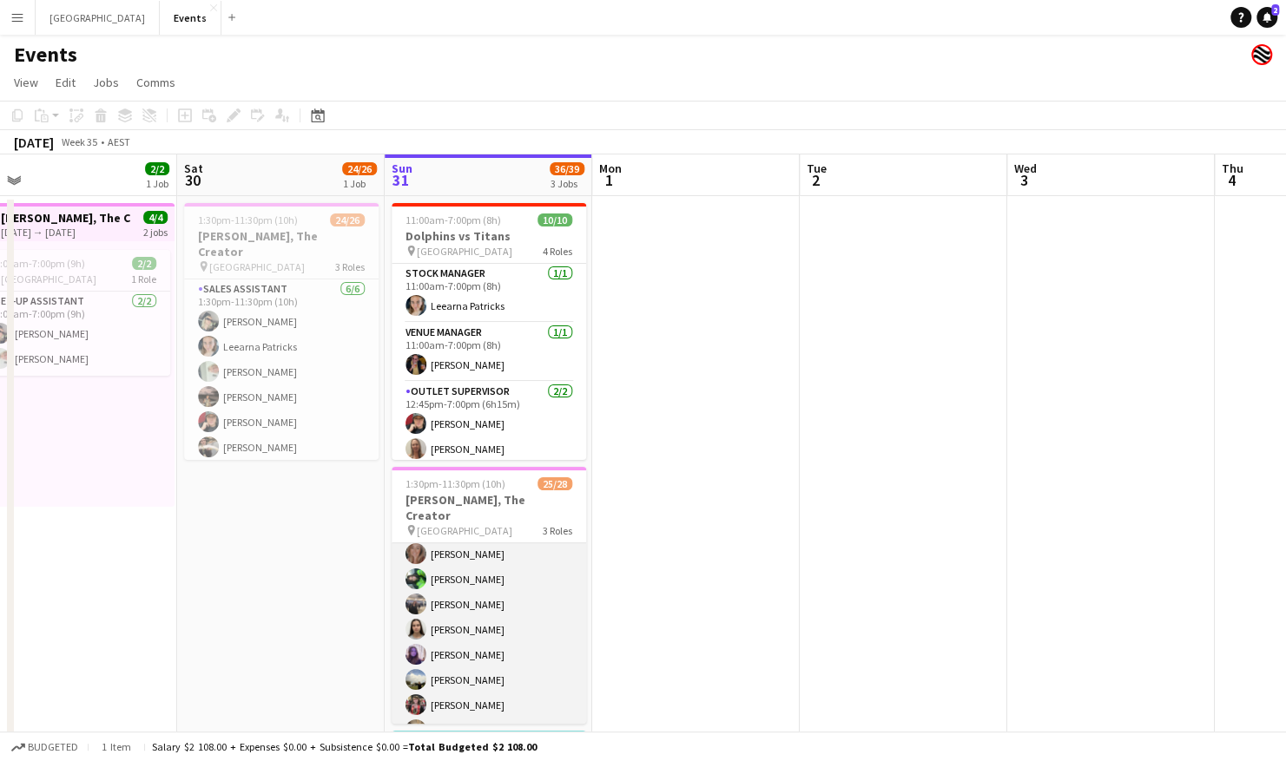
click at [464, 593] on app-card-role "Sales Assistant 2A 10/13 4:15pm-11:30pm (7h15m) Amber Cowan Mere RIPI Rhiannon …" at bounding box center [489, 642] width 194 height 361
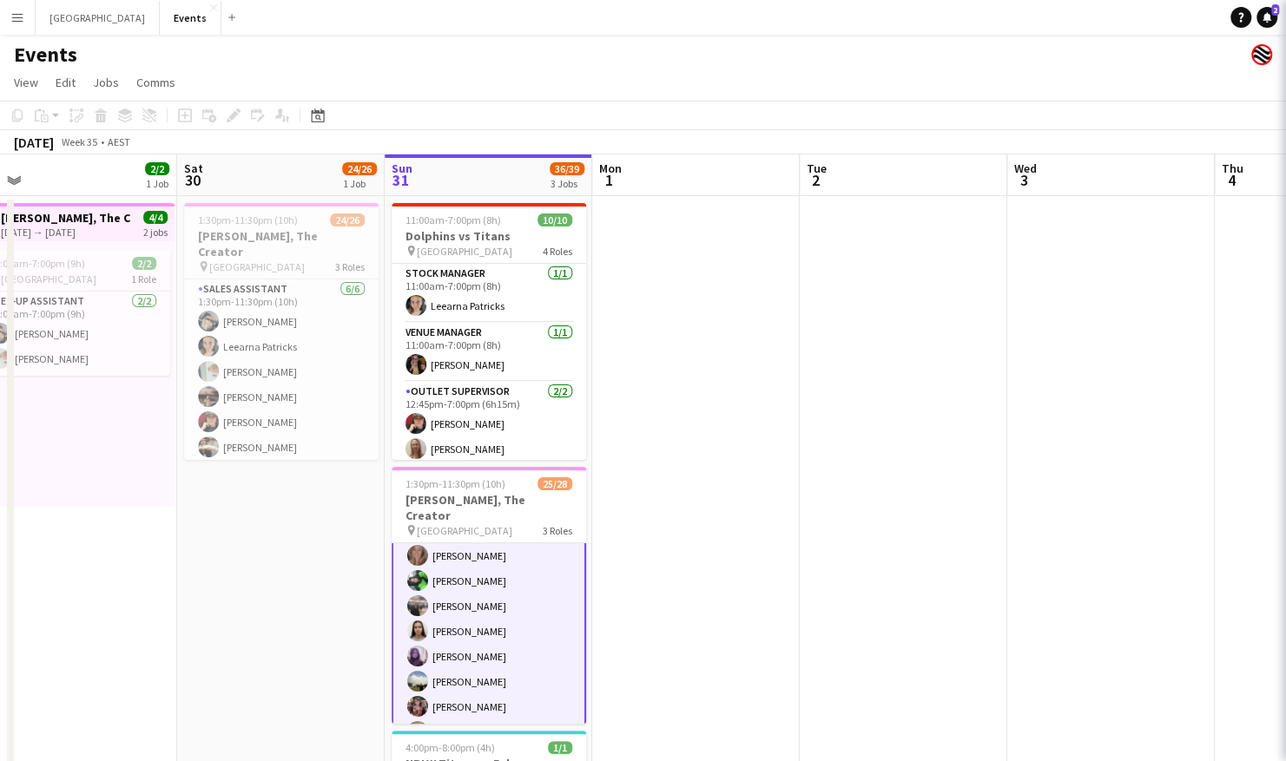
scroll to position [243, 0]
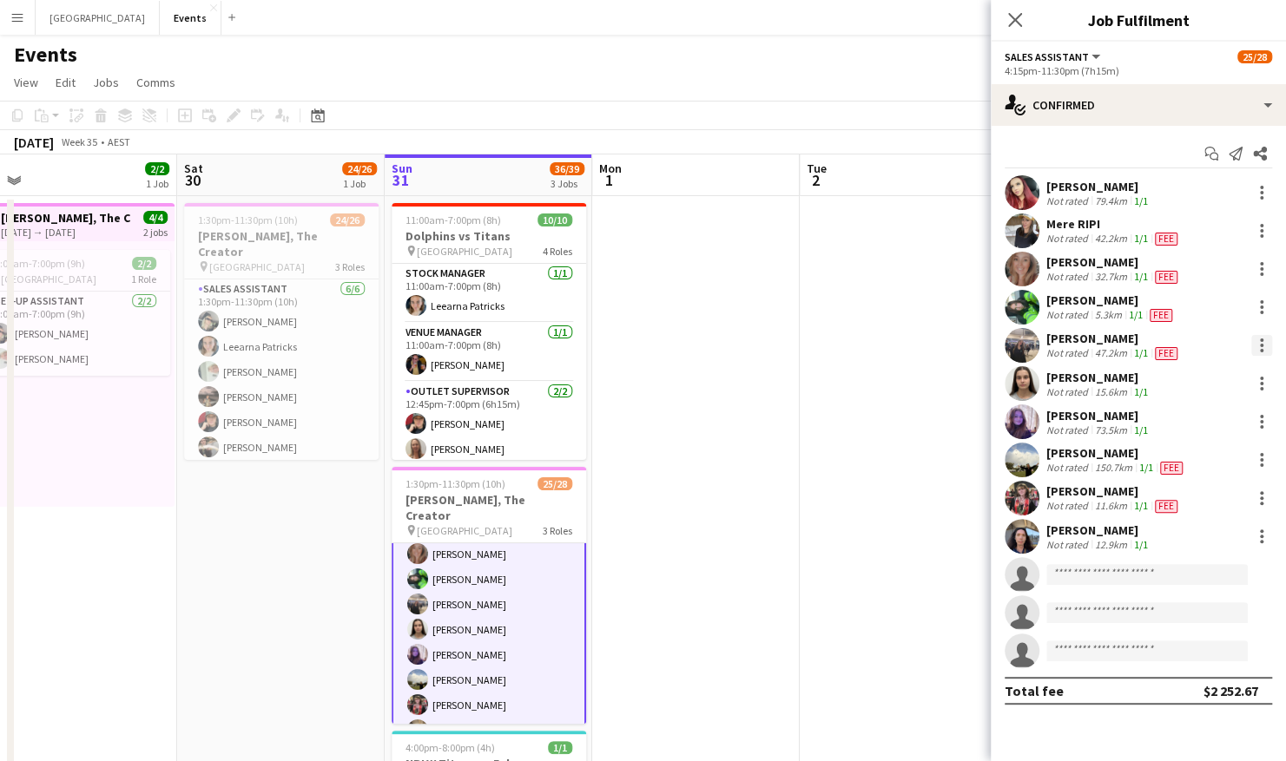
click at [1258, 347] on div at bounding box center [1261, 345] width 21 height 21
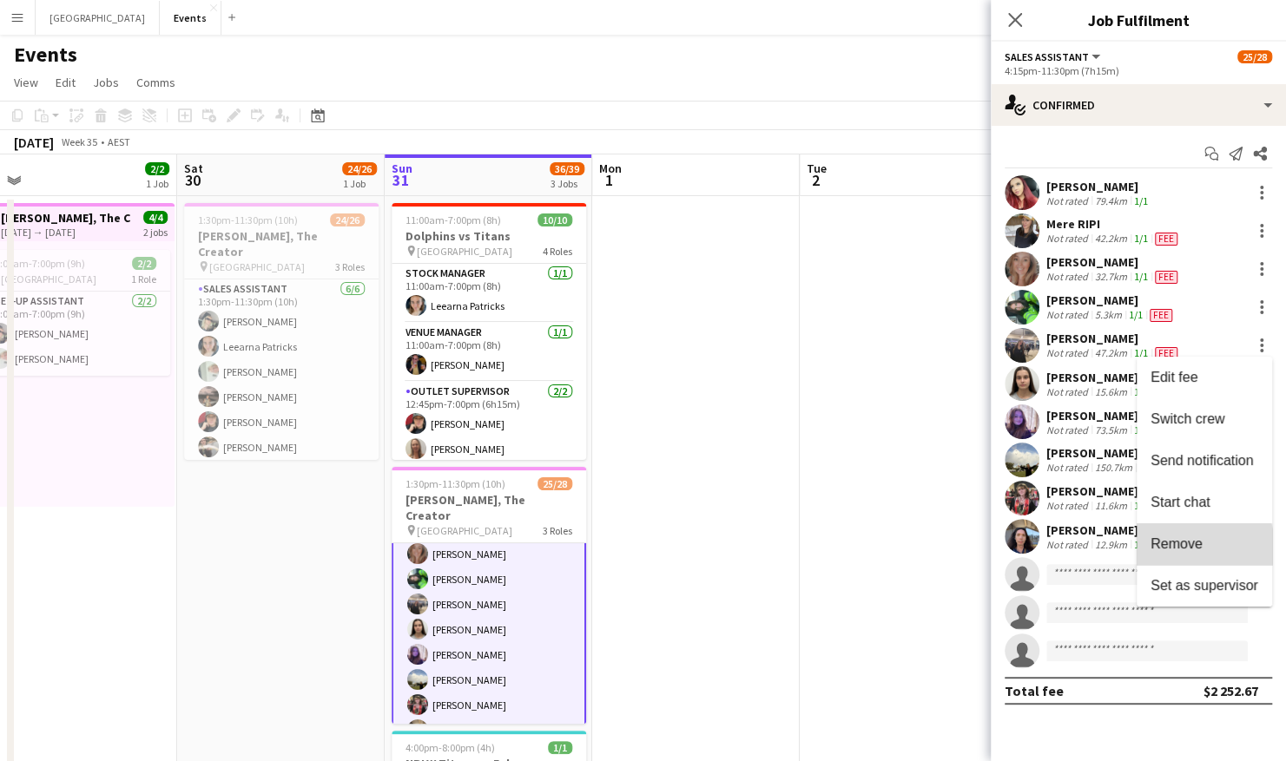
click at [1185, 547] on span "Remove" at bounding box center [1176, 544] width 52 height 15
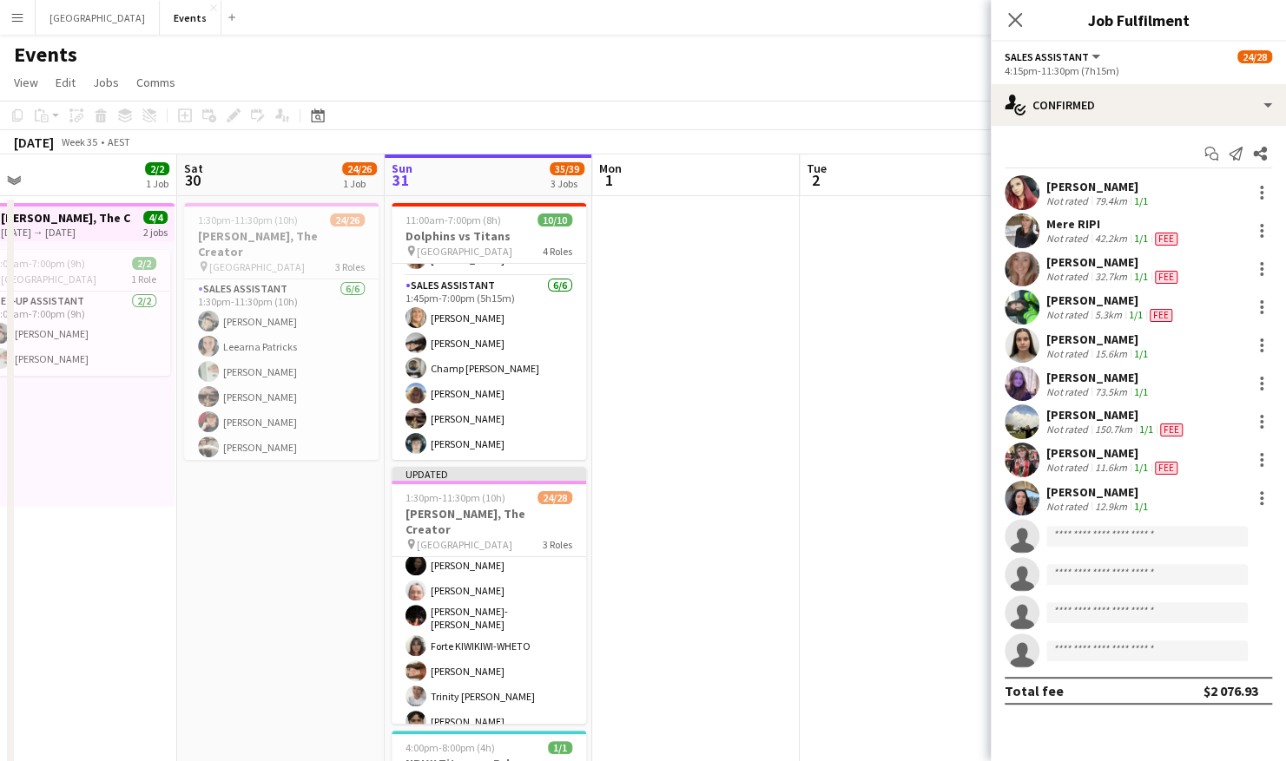
scroll to position [627, 0]
click at [14, 22] on app-icon "Menu" at bounding box center [17, 17] width 14 height 14
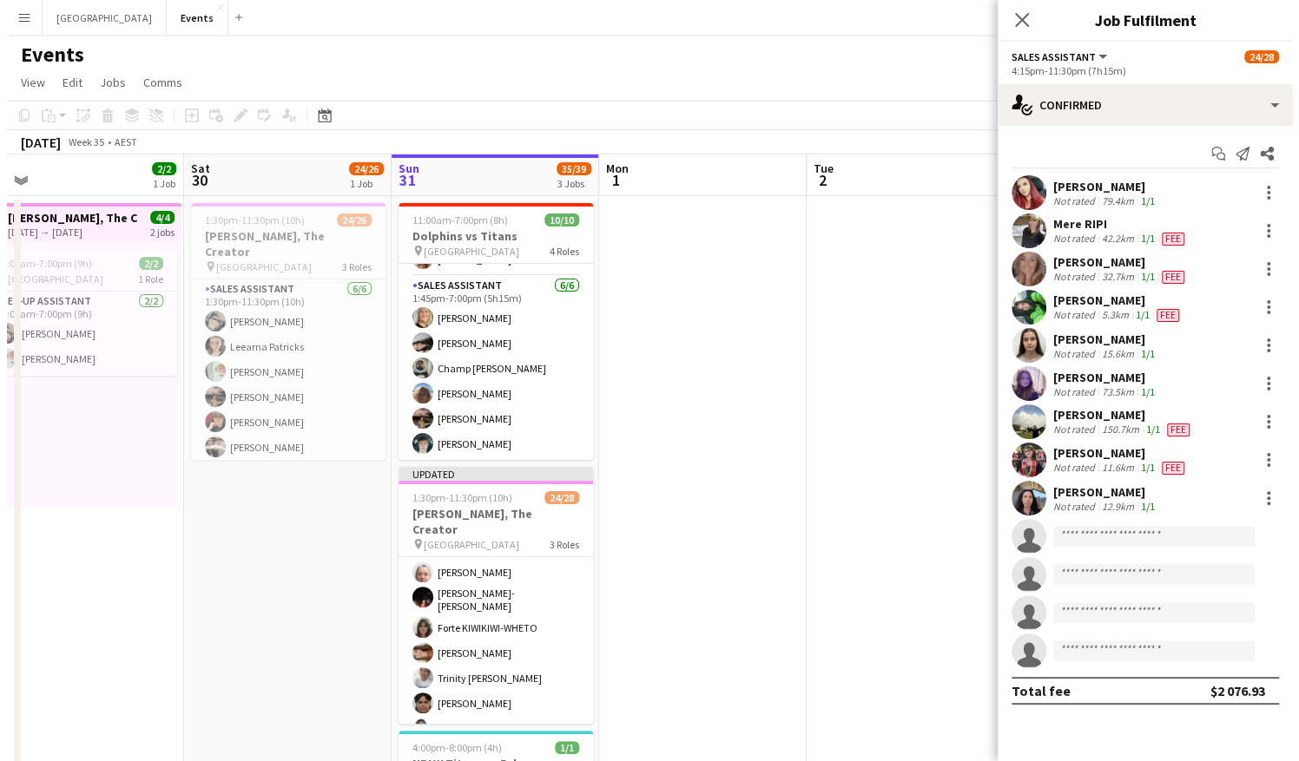
scroll to position [623, 0]
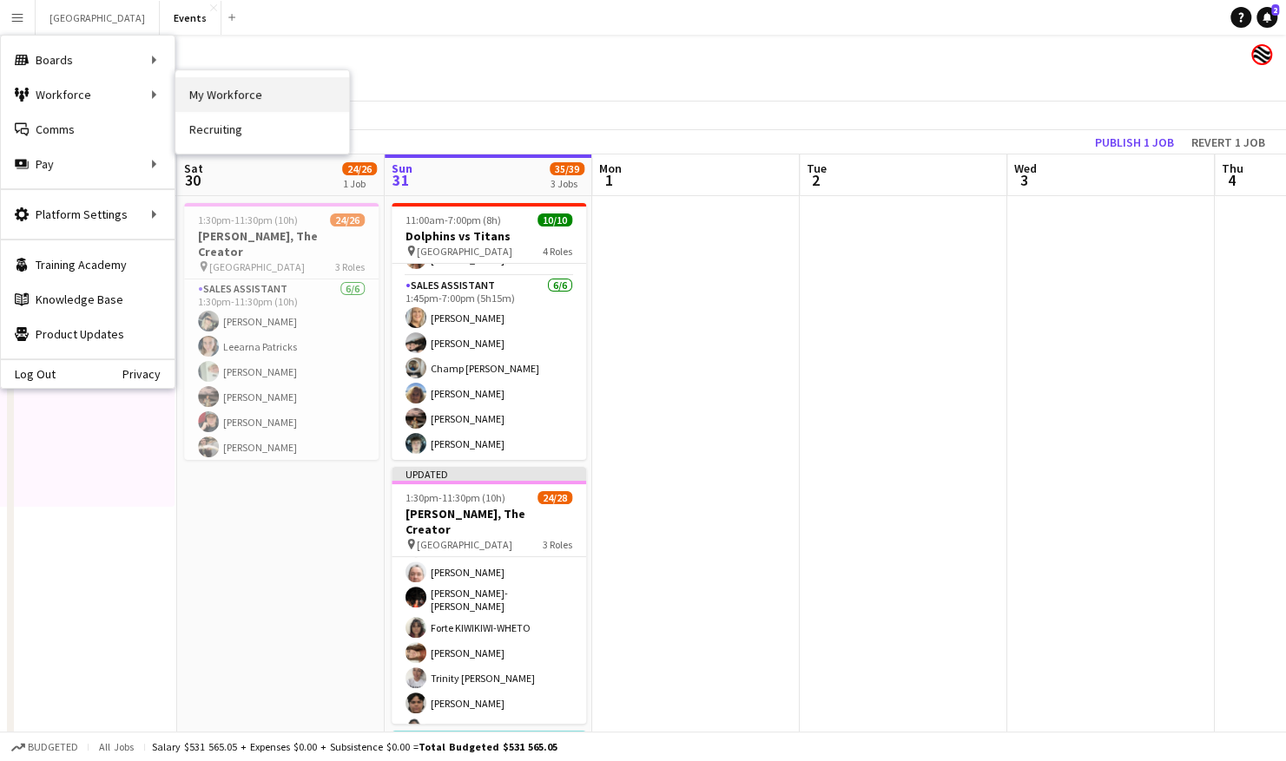
click at [217, 92] on link "My Workforce" at bounding box center [262, 94] width 174 height 35
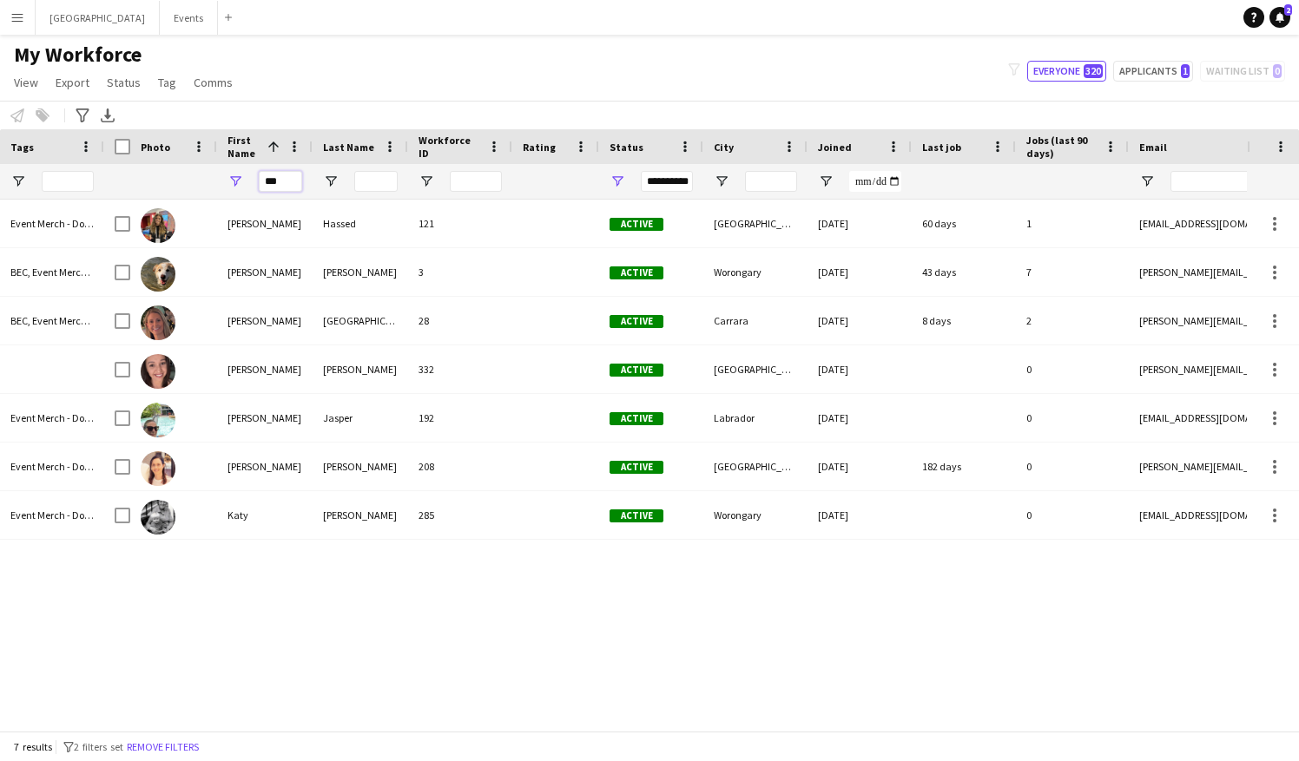
click at [280, 184] on input "***" at bounding box center [280, 181] width 43 height 21
type input "*"
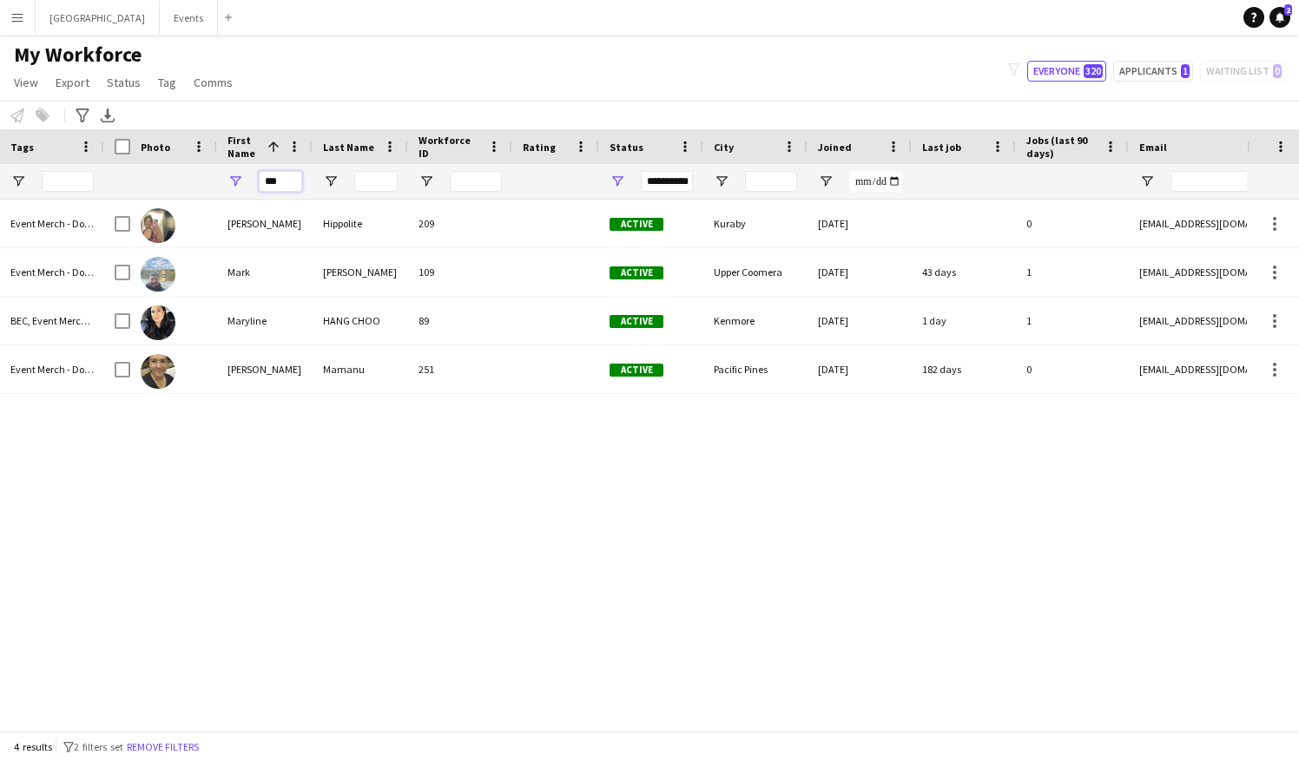
type input "***"
click at [7, 19] on button "Menu" at bounding box center [17, 17] width 35 height 35
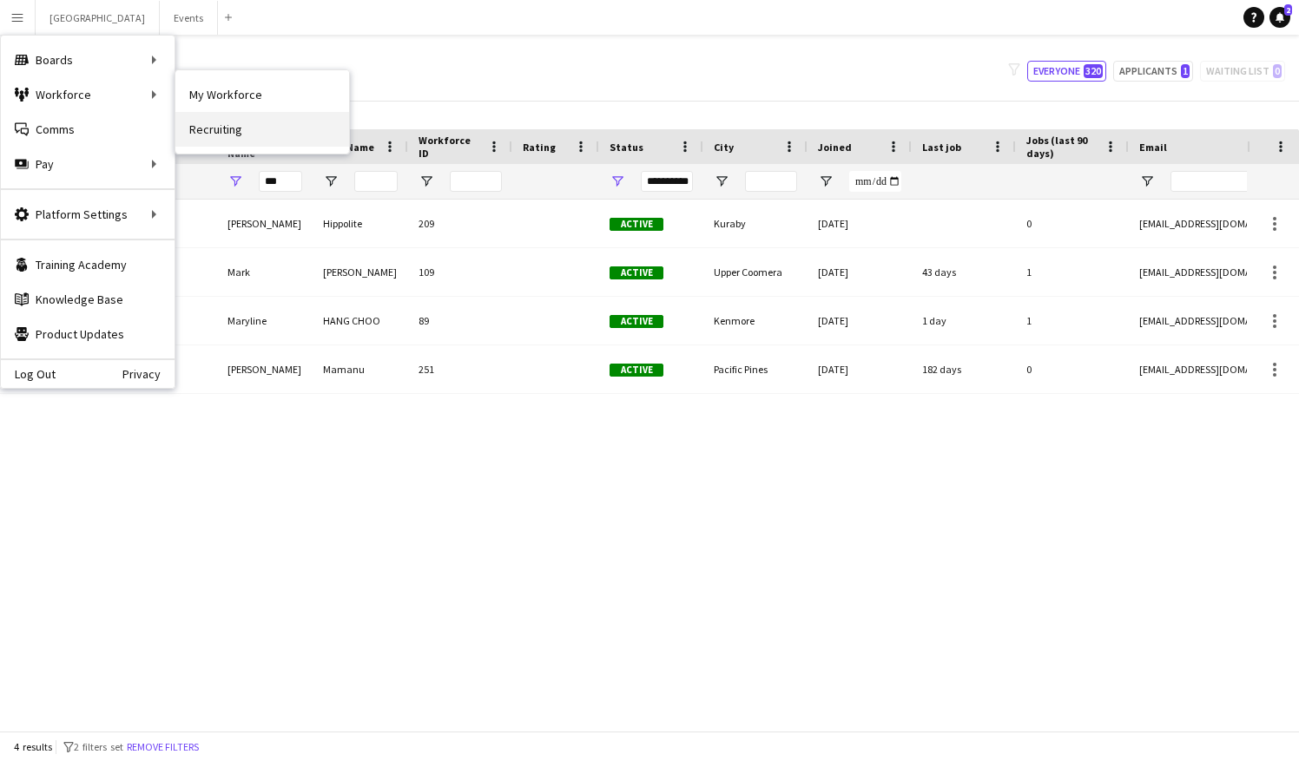
click at [253, 125] on link "Recruiting" at bounding box center [262, 129] width 174 height 35
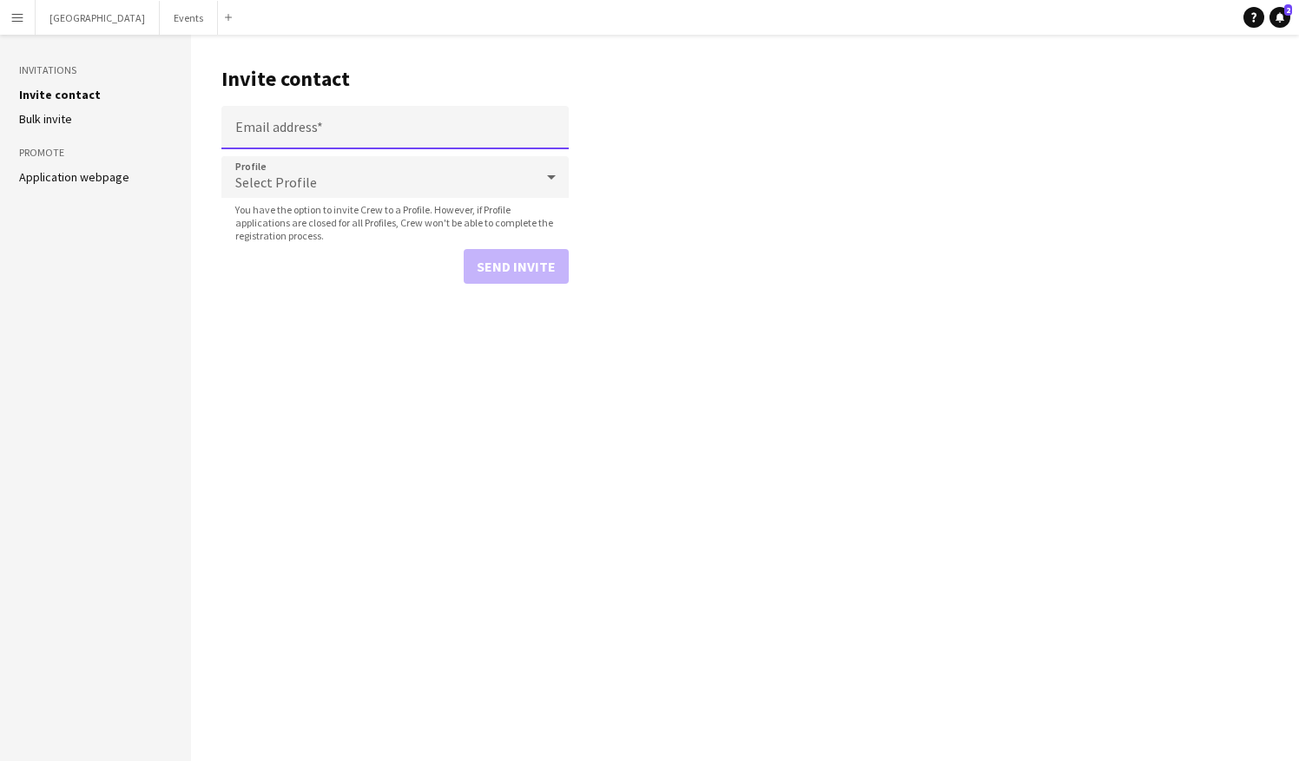
click at [278, 132] on input "Email address" at bounding box center [394, 127] width 347 height 43
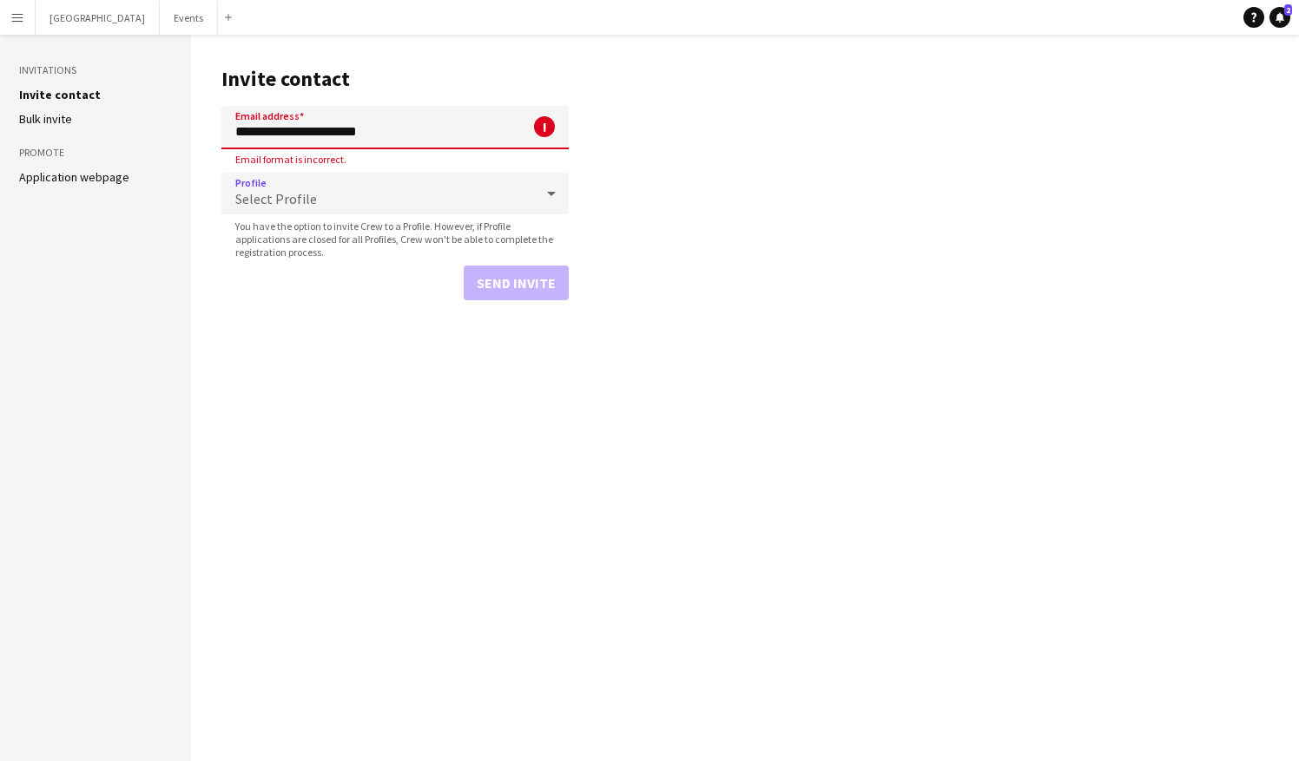
click at [289, 196] on span "Select Profile" at bounding box center [276, 198] width 82 height 17
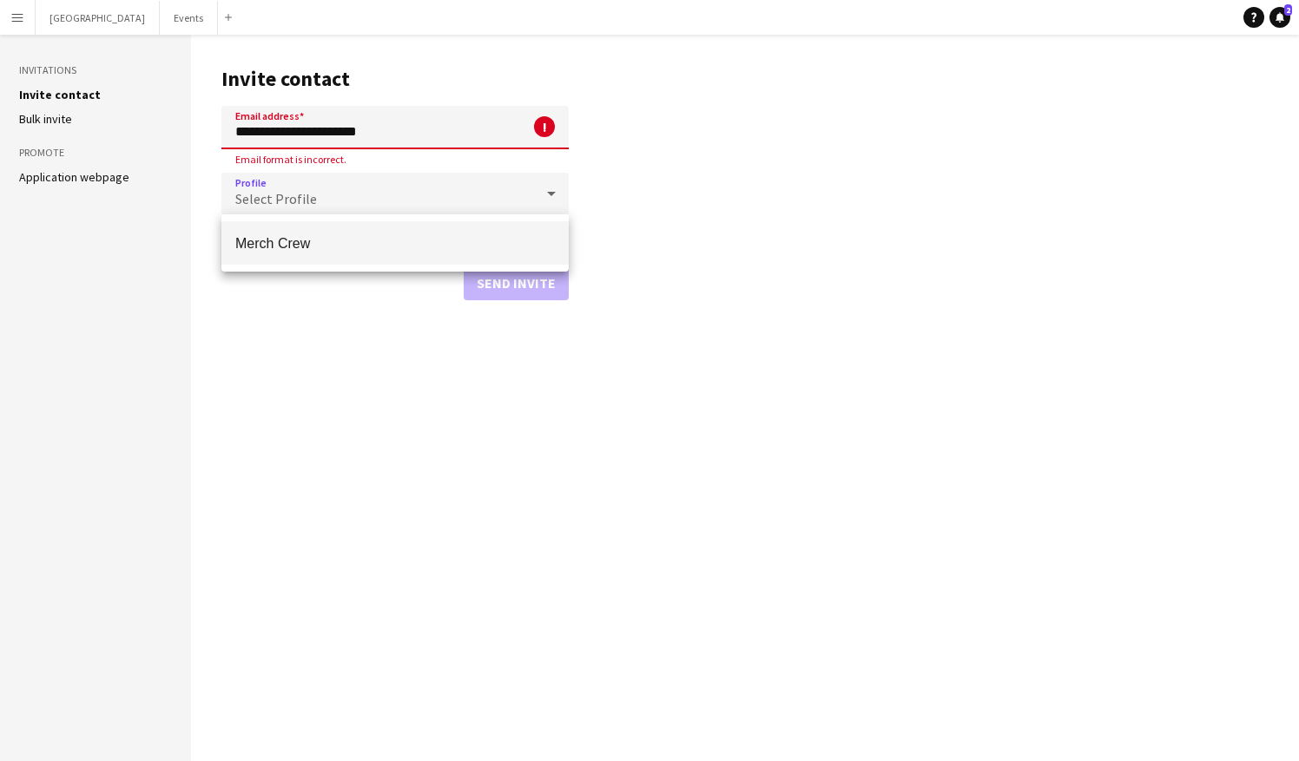
click at [309, 243] on span "Merch Crew" at bounding box center [395, 243] width 320 height 16
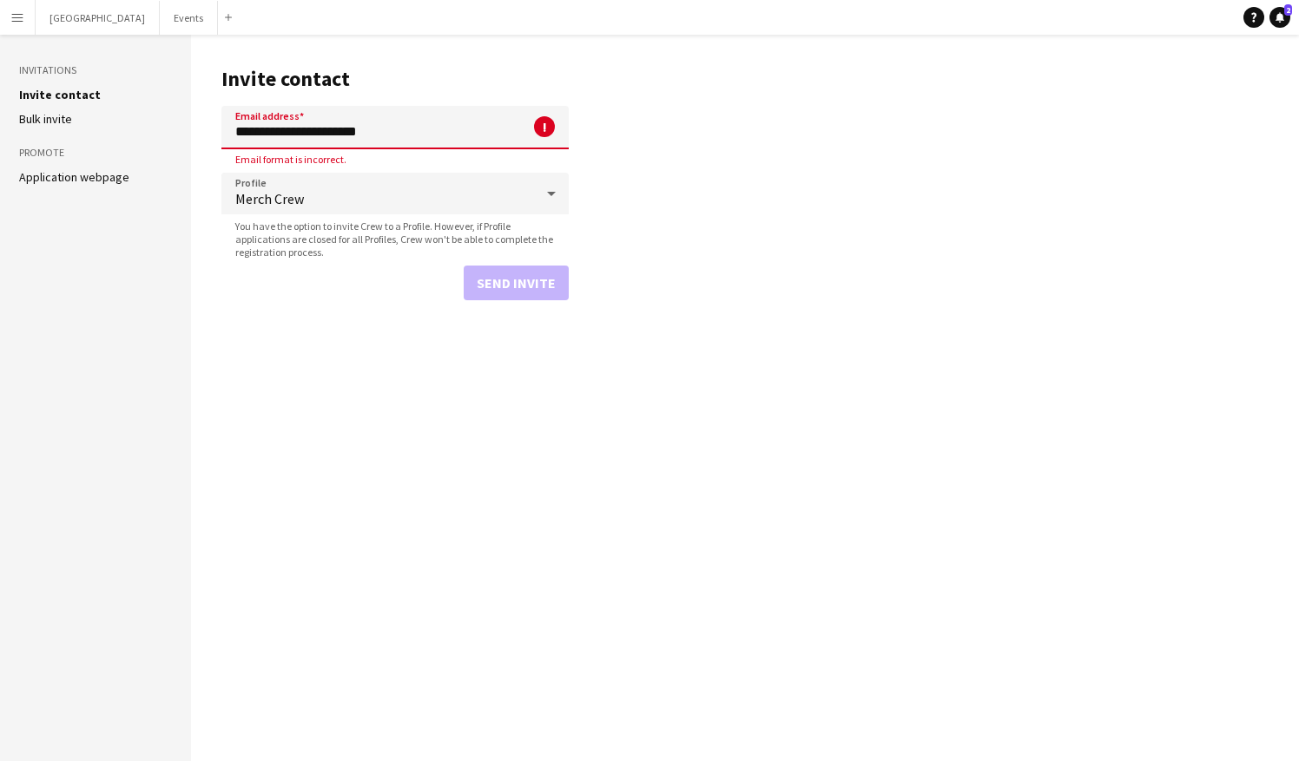
click at [436, 133] on input "**********" at bounding box center [394, 127] width 347 height 43
click at [300, 135] on input "**********" at bounding box center [394, 127] width 347 height 43
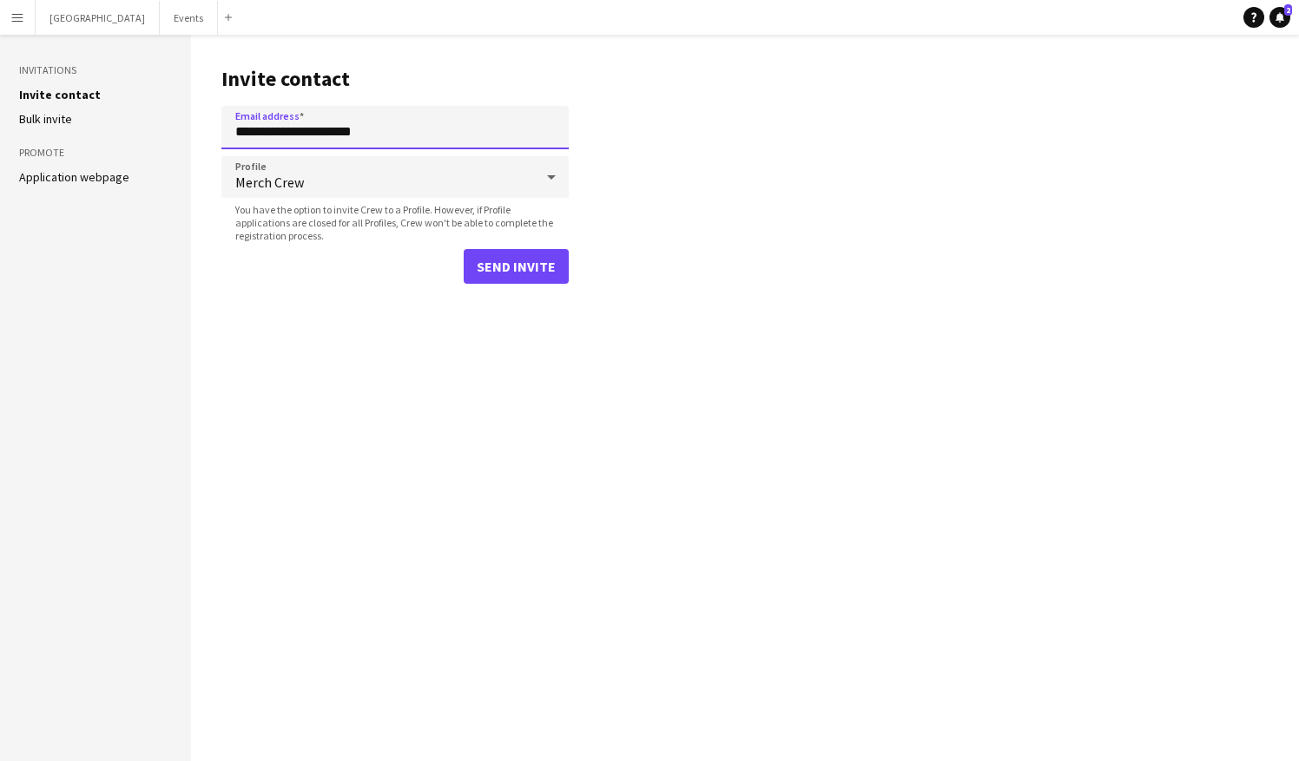
type input "**********"
click at [522, 267] on button "Send invite" at bounding box center [516, 266] width 105 height 35
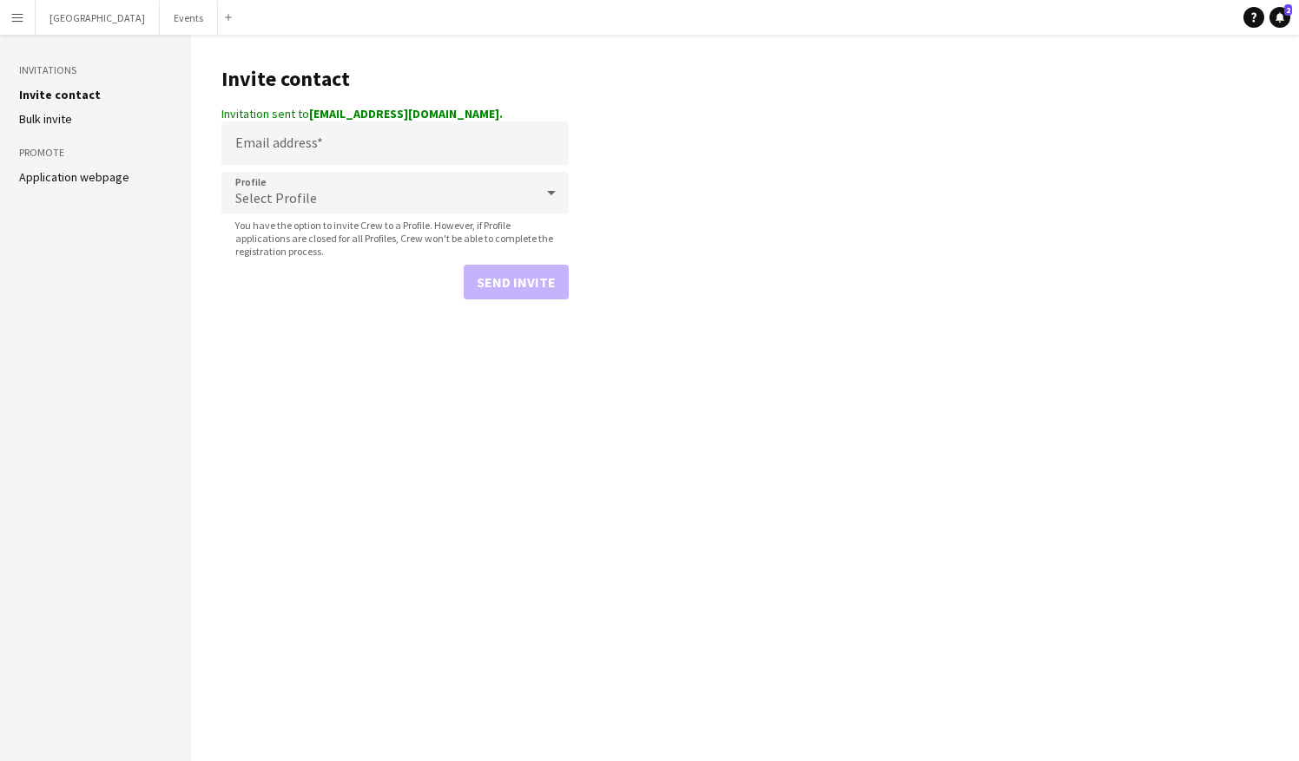
drag, startPoint x: 311, startPoint y: 115, endPoint x: 451, endPoint y: 114, distance: 139.8
click at [451, 114] on strong "marynite4ma2@gmail.com." at bounding box center [406, 114] width 194 height 16
copy strong "marynite4ma2@gmail.com"
